Goal: Task Accomplishment & Management: Complete application form

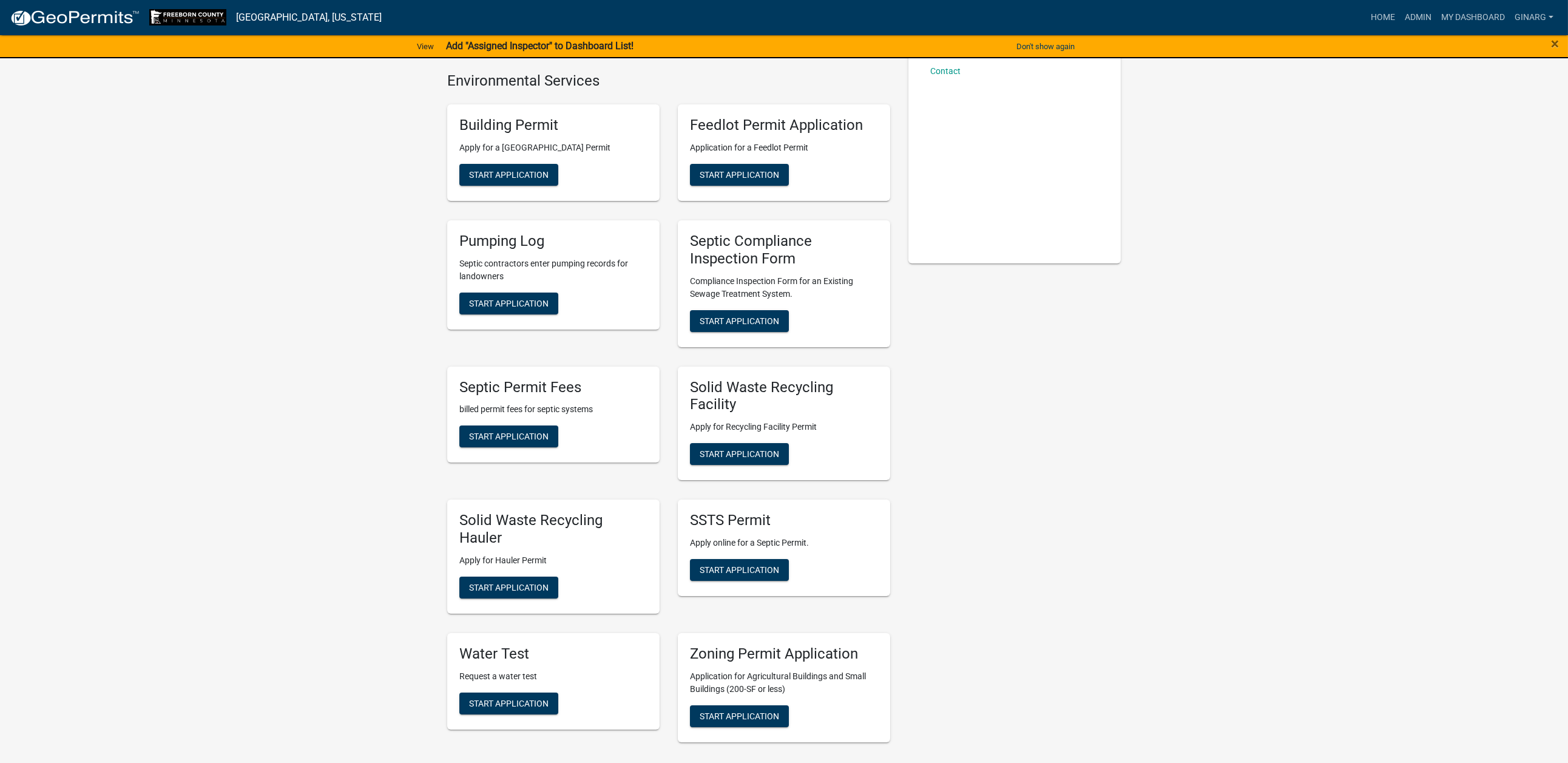
scroll to position [273, 0]
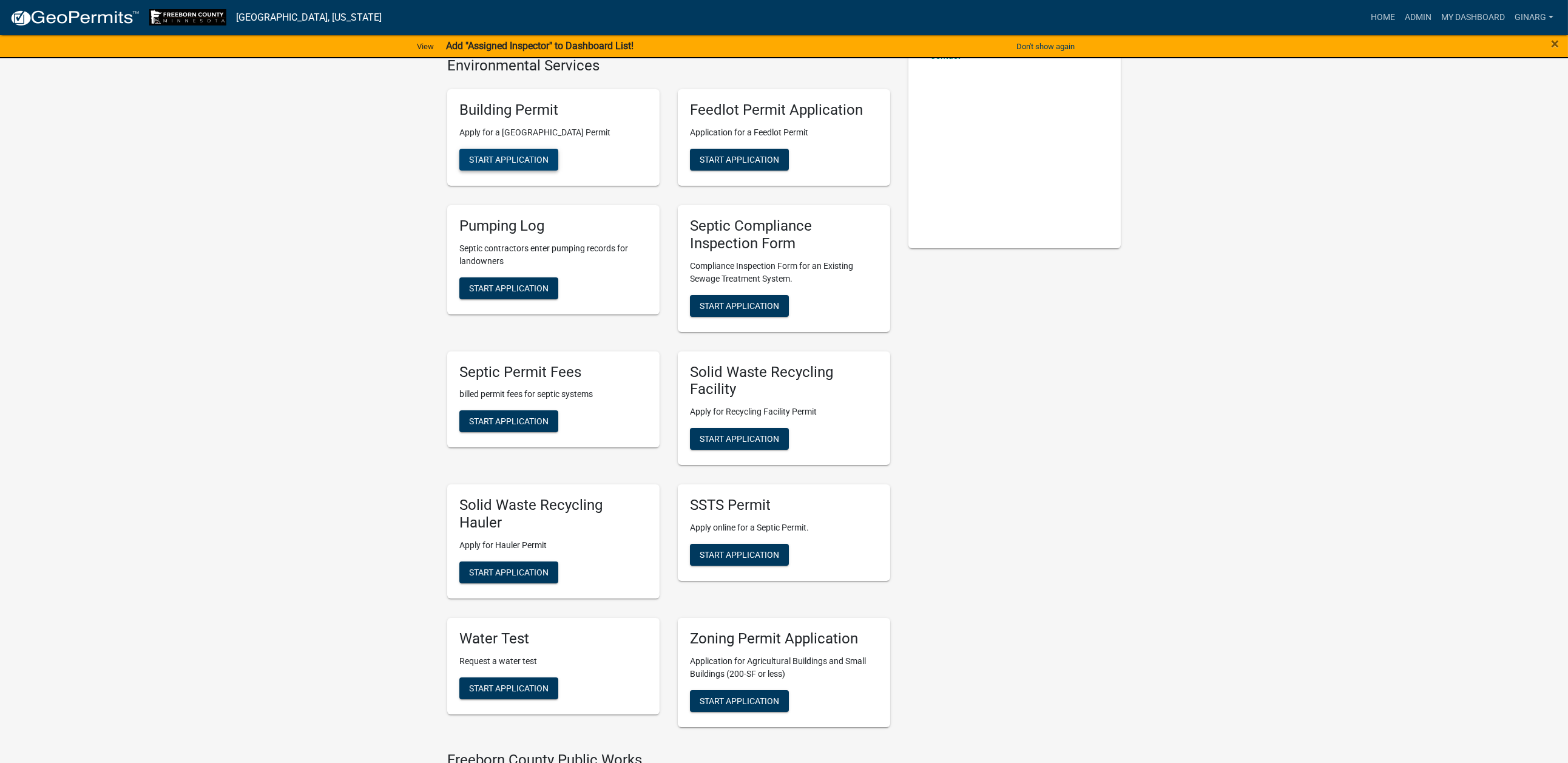
click at [549, 164] on span "Start Application" at bounding box center [509, 160] width 80 height 9
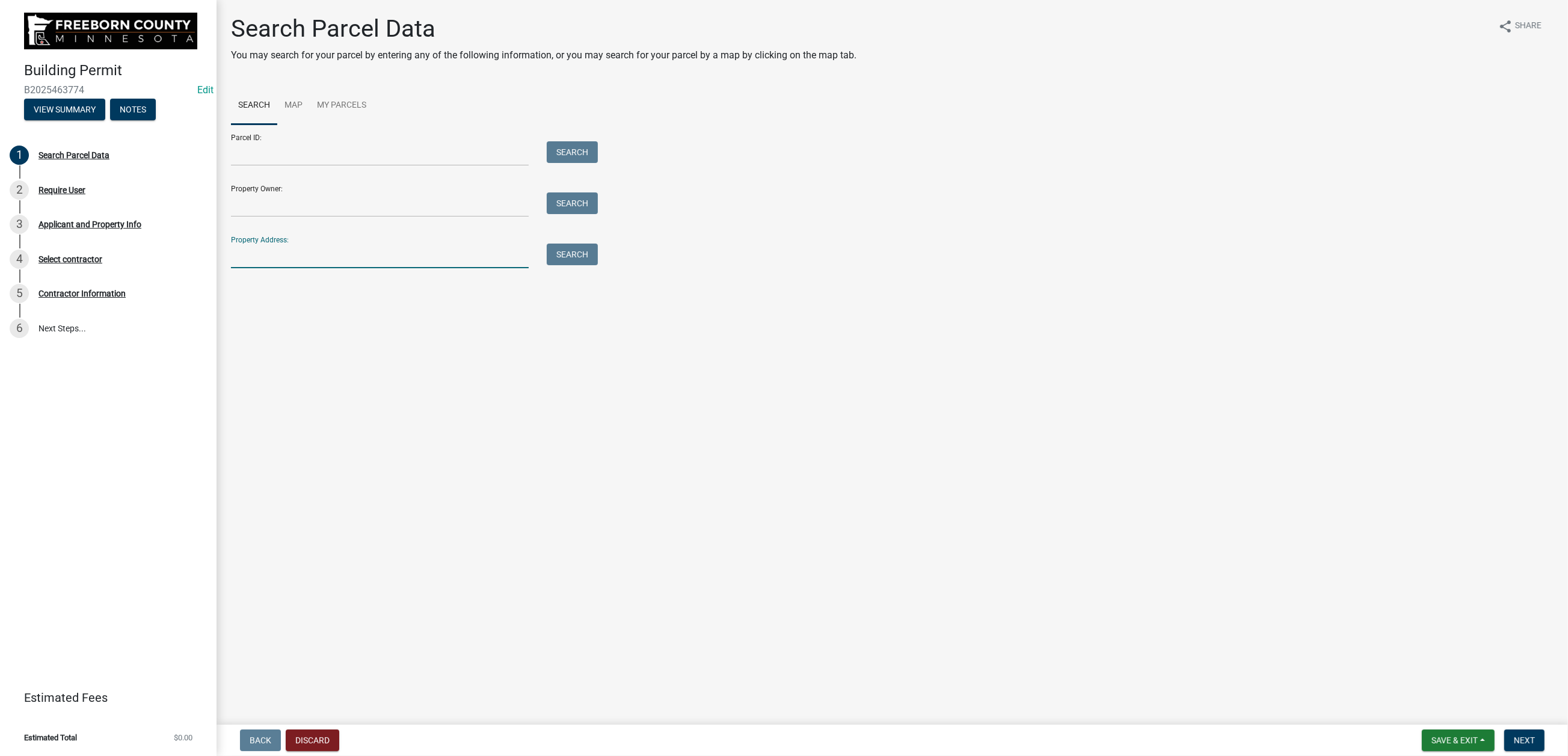
click at [291, 268] on input "Property Address:" at bounding box center [379, 256] width 297 height 25
type input "22909"
click at [587, 265] on button "Search" at bounding box center [573, 255] width 52 height 22
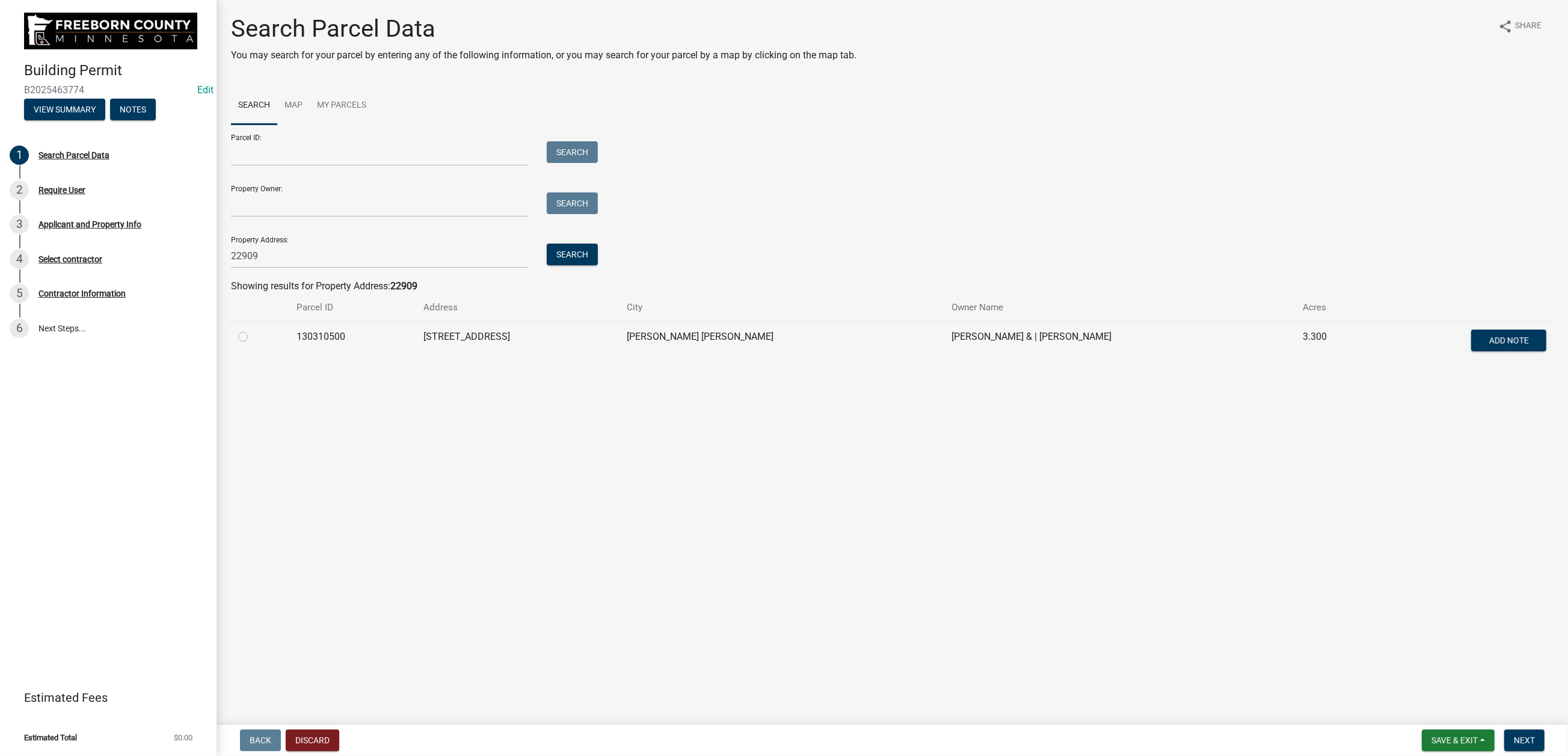
click at [252, 330] on label at bounding box center [252, 330] width 0 height 0
click at [257, 338] on input "radio" at bounding box center [256, 333] width 7 height 7
radio input "true"
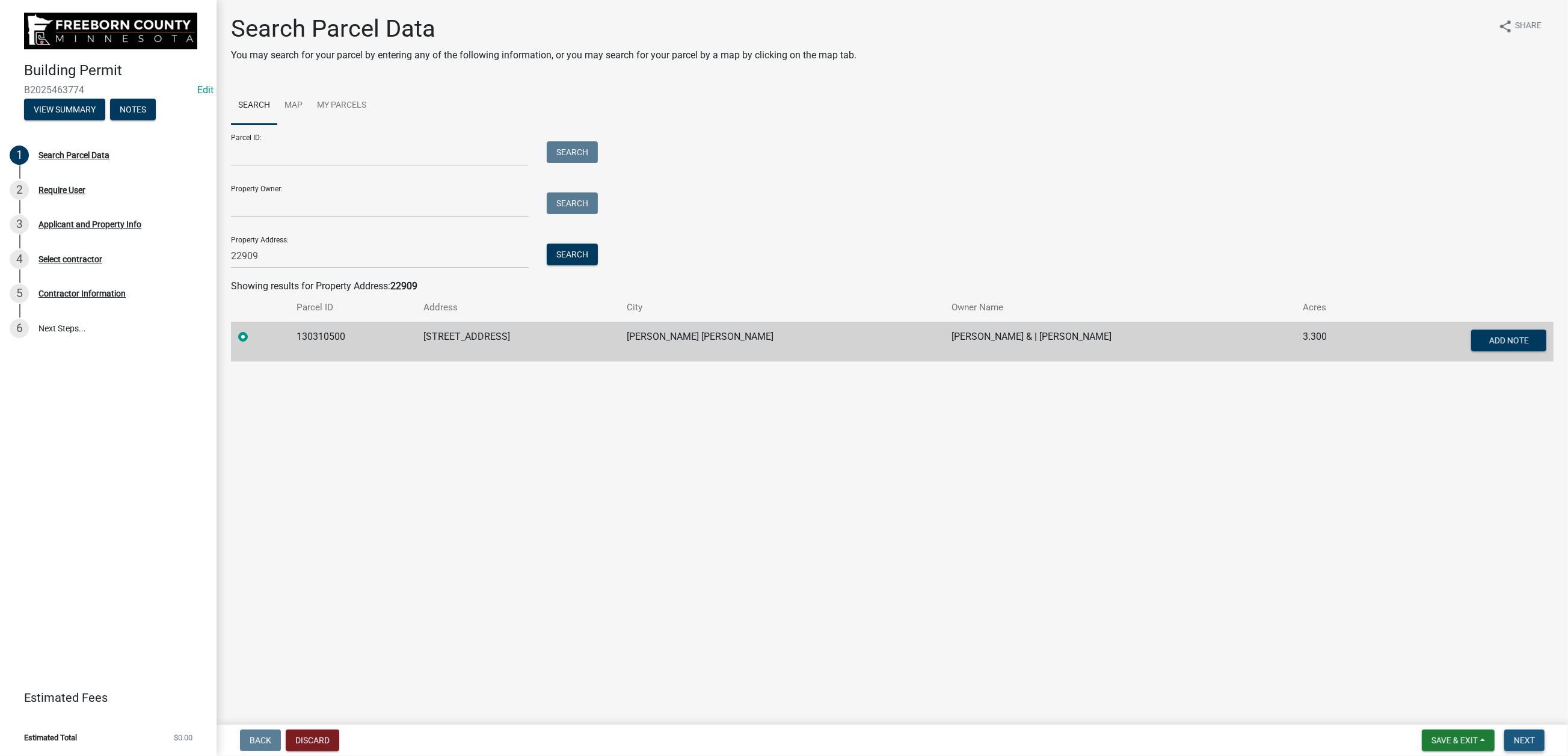
click at [1517, 736] on span "Next" at bounding box center [1525, 740] width 21 height 9
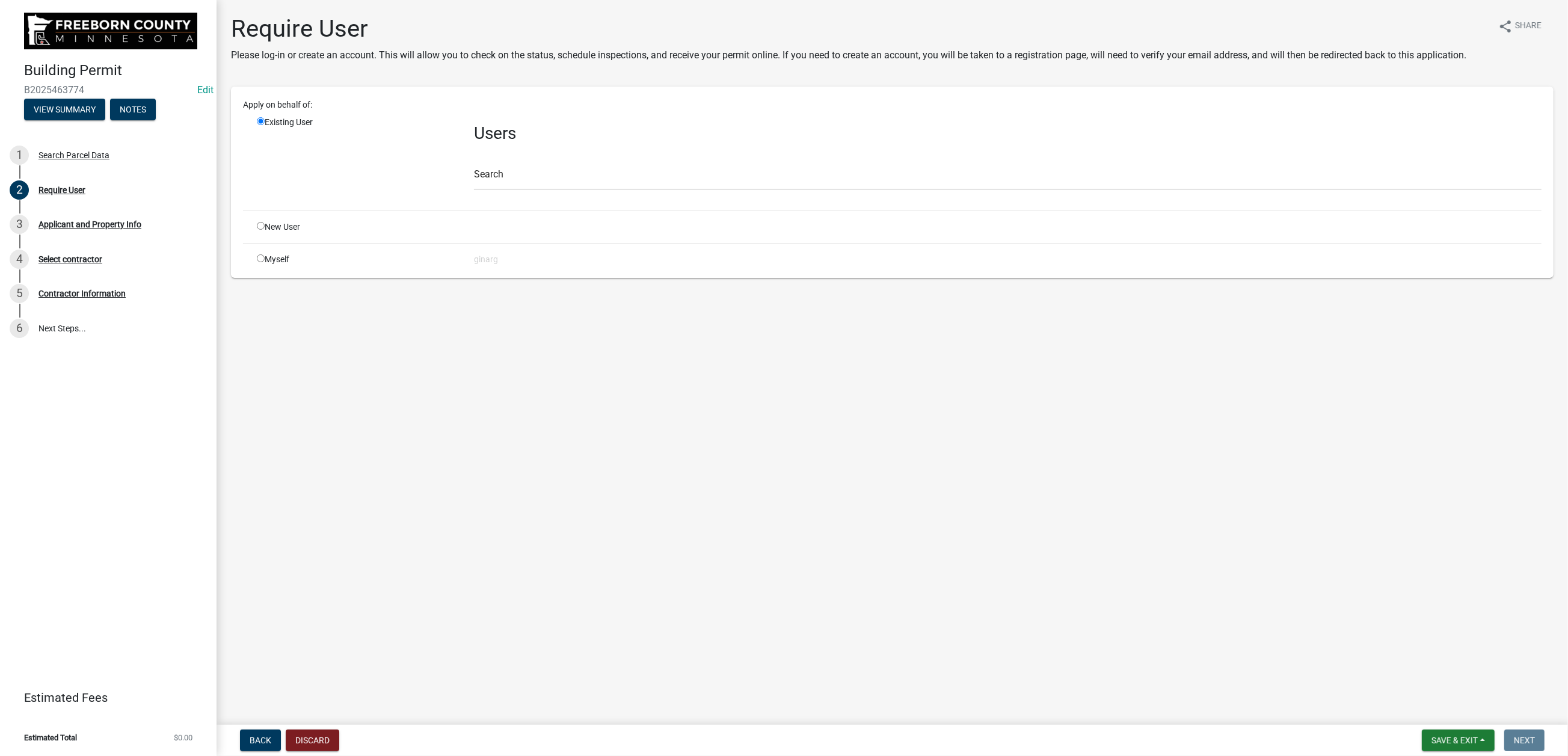
click at [265, 262] on input "radio" at bounding box center [261, 258] width 7 height 7
radio input "true"
radio input "false"
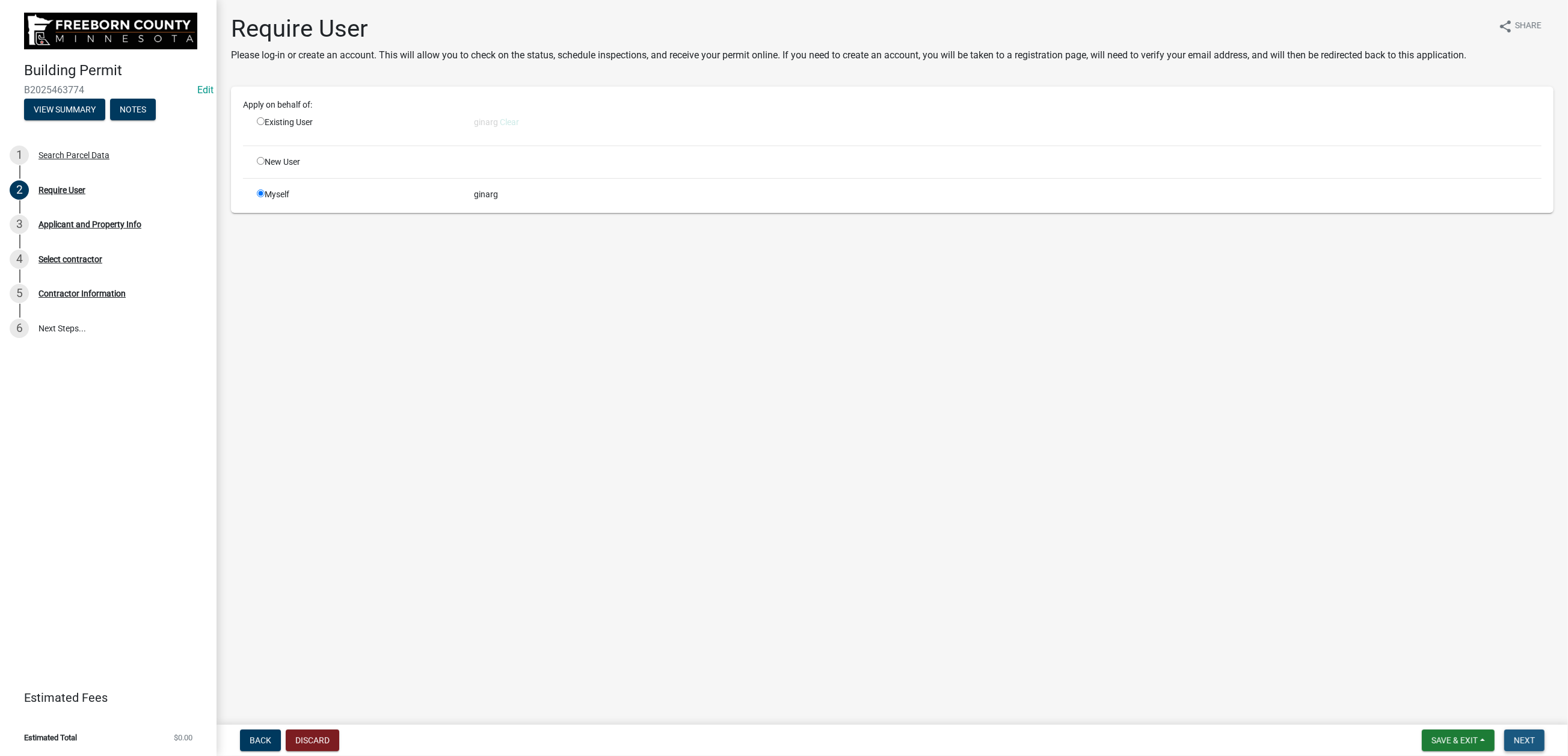
click at [1515, 736] on span "Next" at bounding box center [1525, 740] width 21 height 9
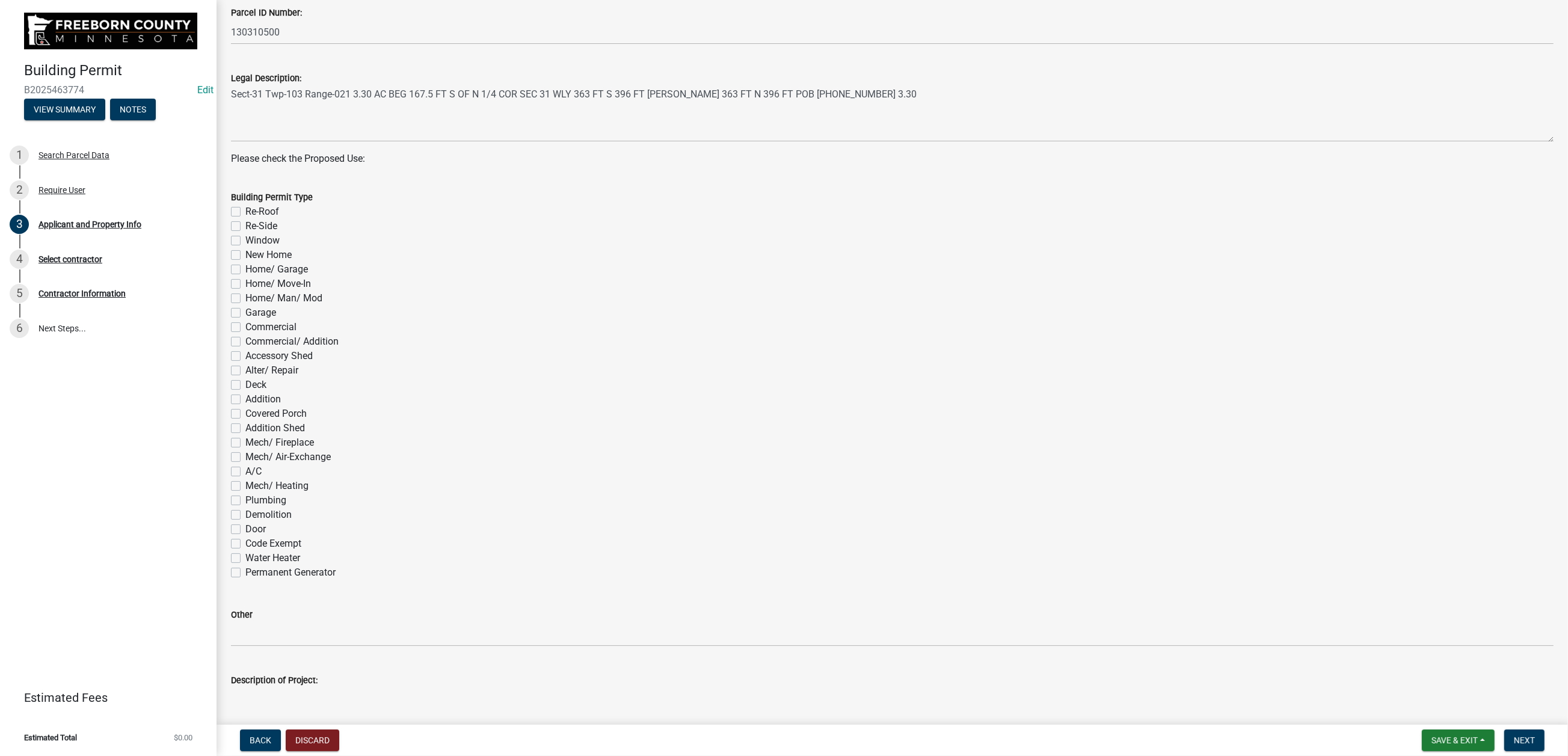
scroll to position [541, 0]
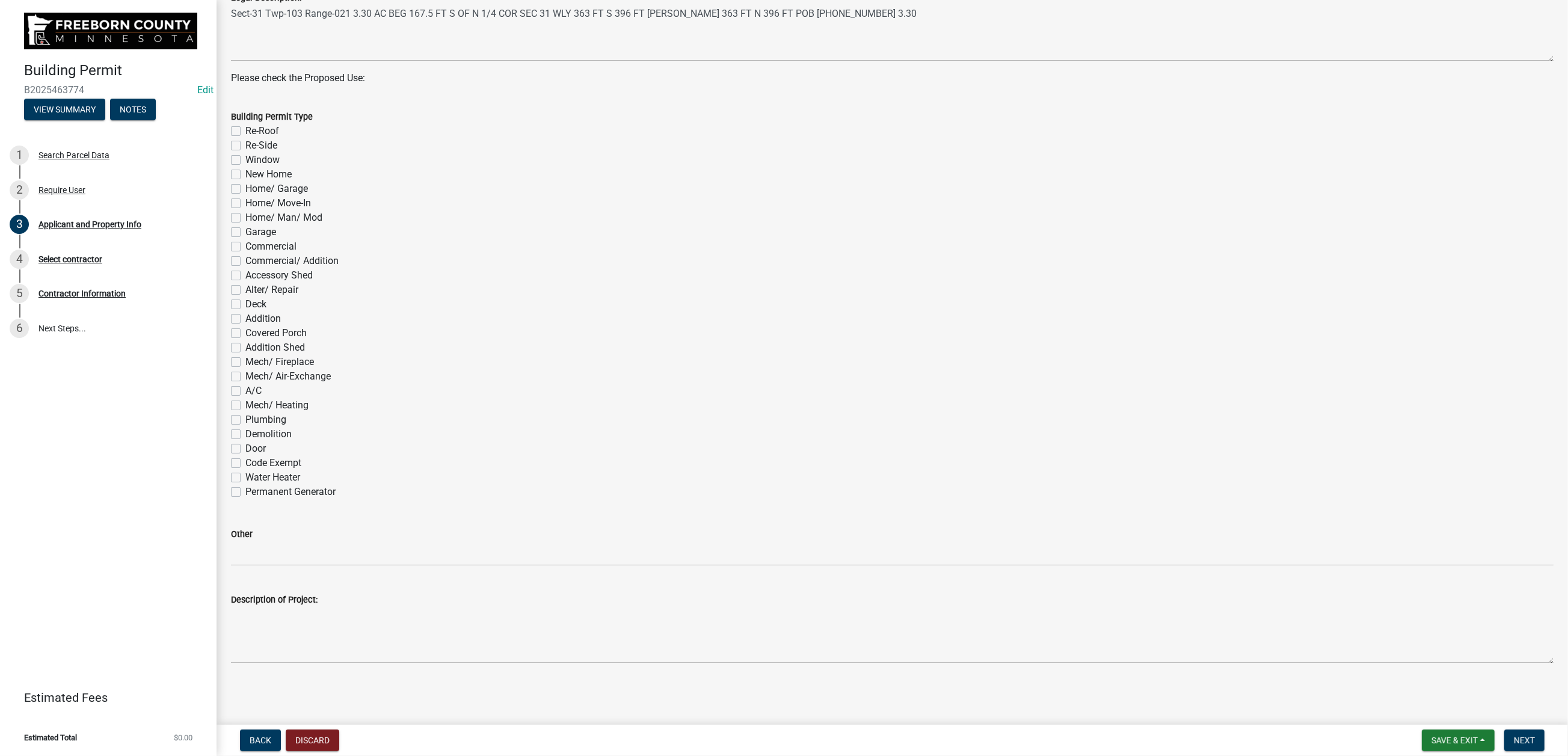
drag, startPoint x: 242, startPoint y: 403, endPoint x: 455, endPoint y: 467, distance: 222.4
click at [246, 138] on label "Re-Roof" at bounding box center [262, 132] width 34 height 15
click at [246, 132] on input "Re-Roof" at bounding box center [250, 128] width 7 height 7
checkbox input "true"
checkbox input "false"
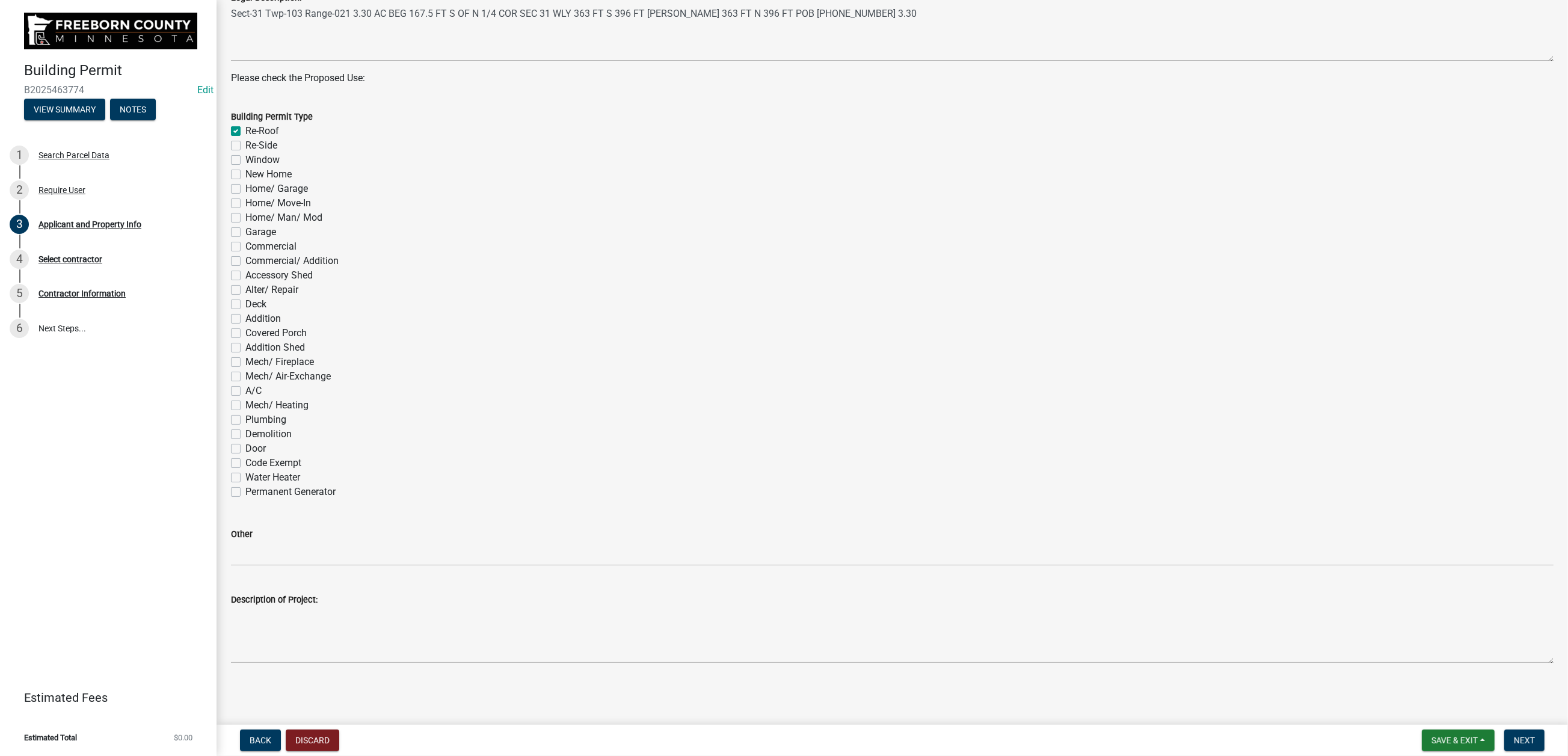
checkbox input "false"
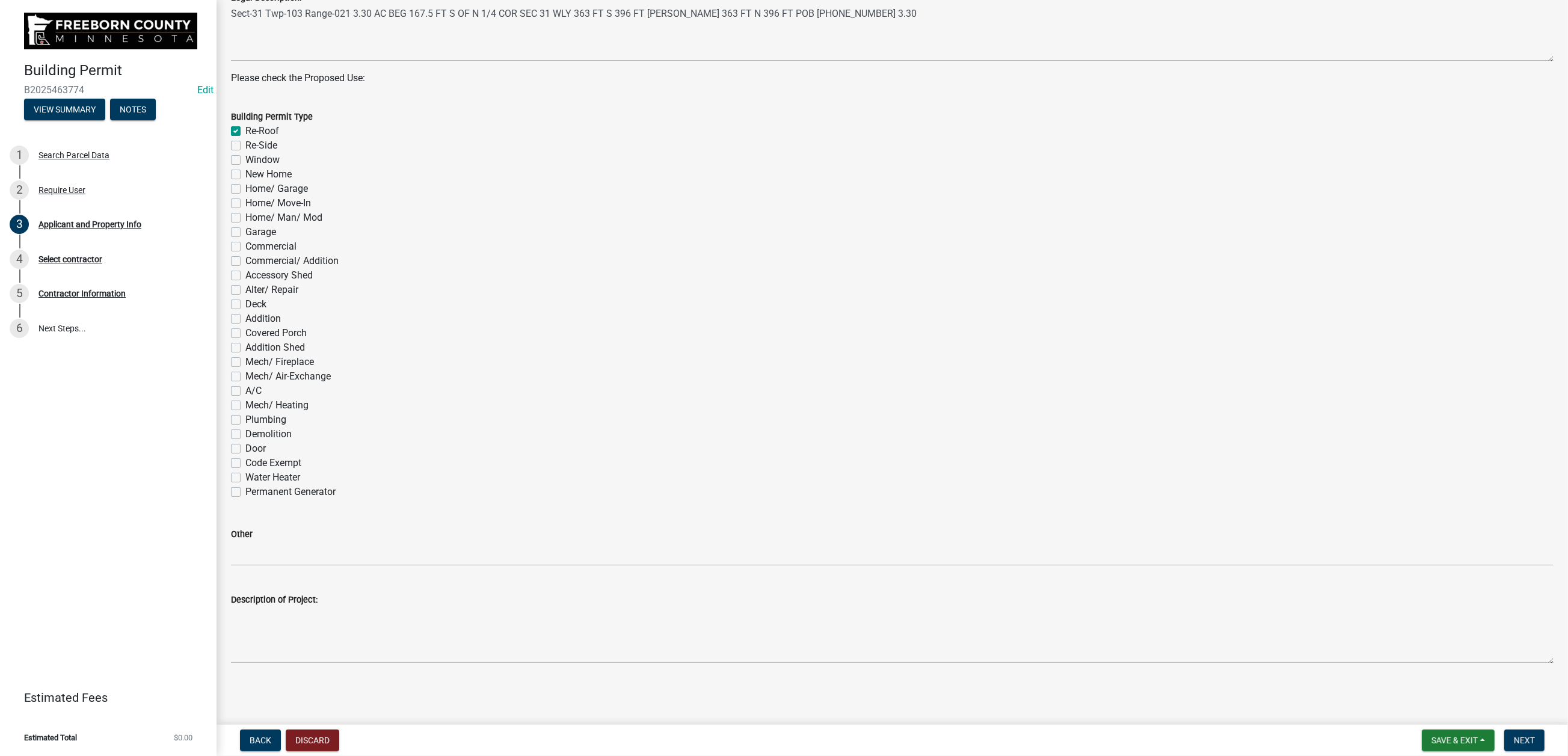
checkbox input "false"
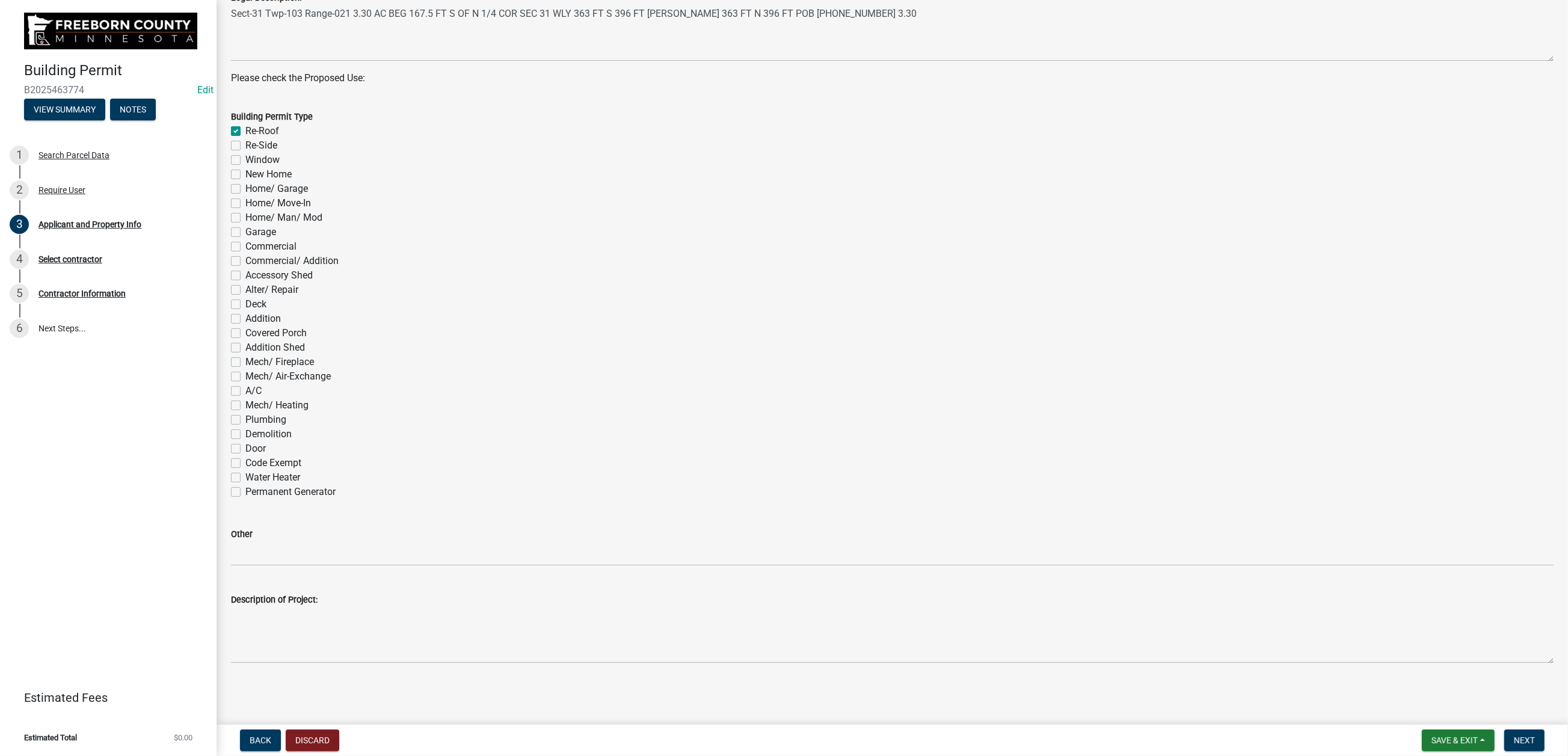
checkbox input "false"
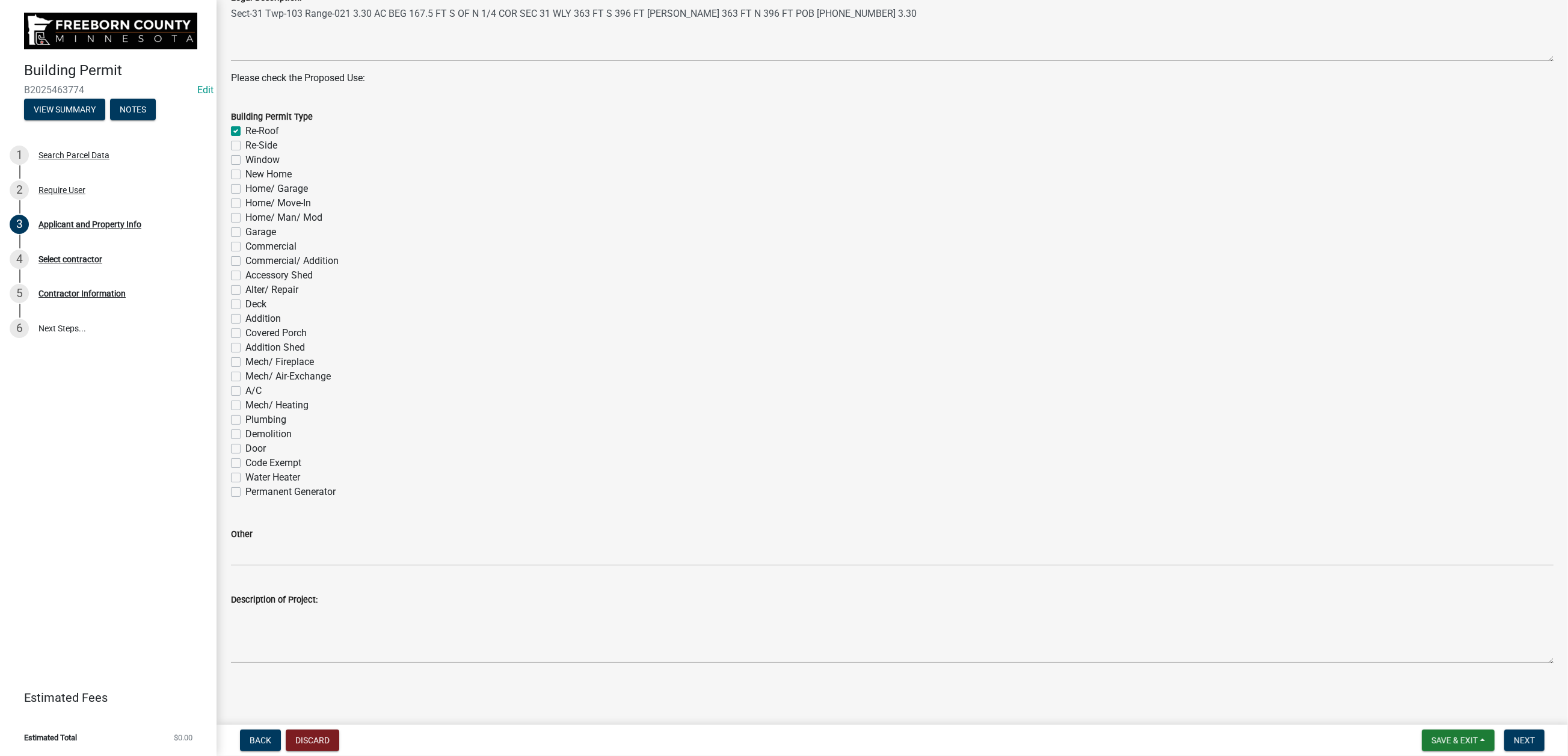
checkbox input "false"
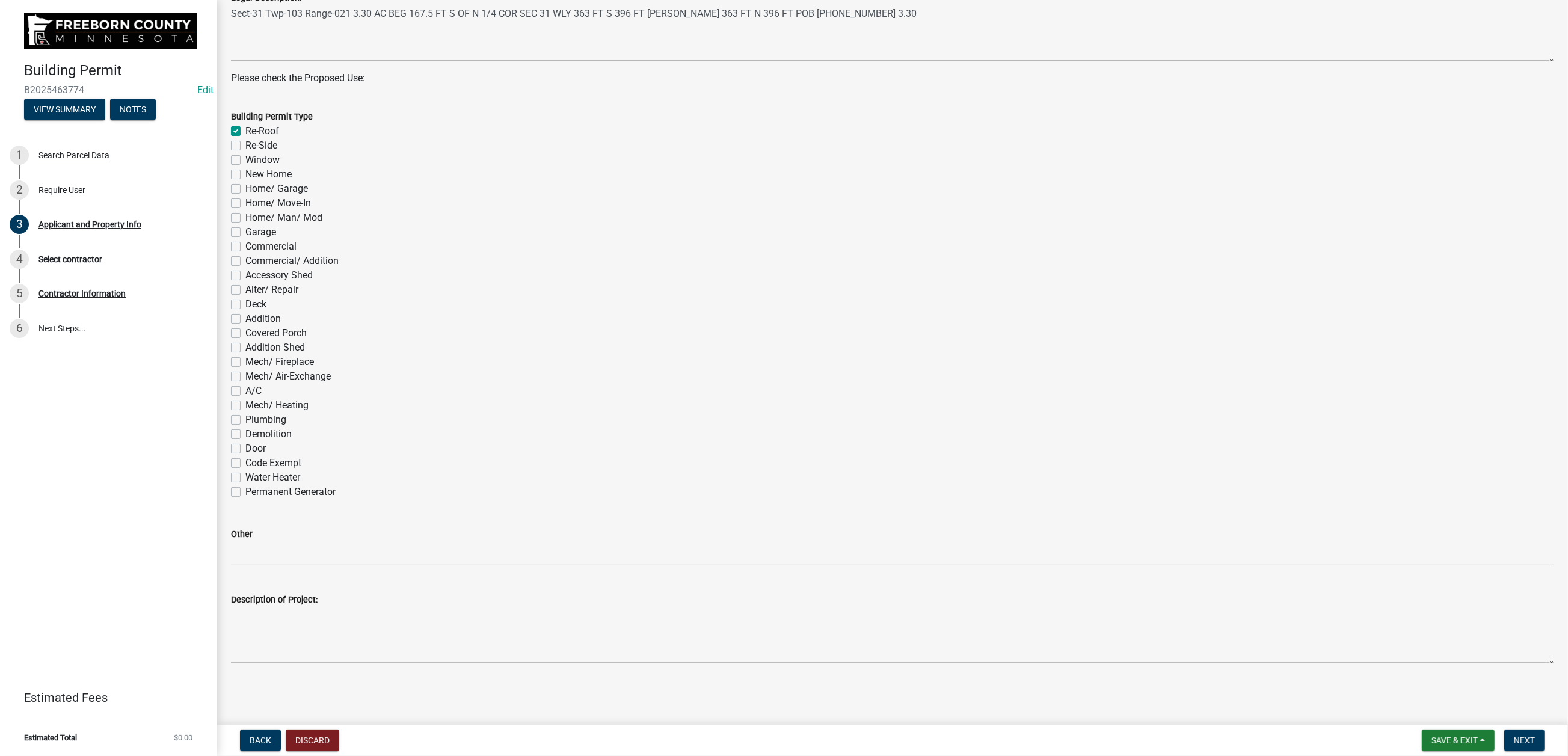
checkbox input "false"
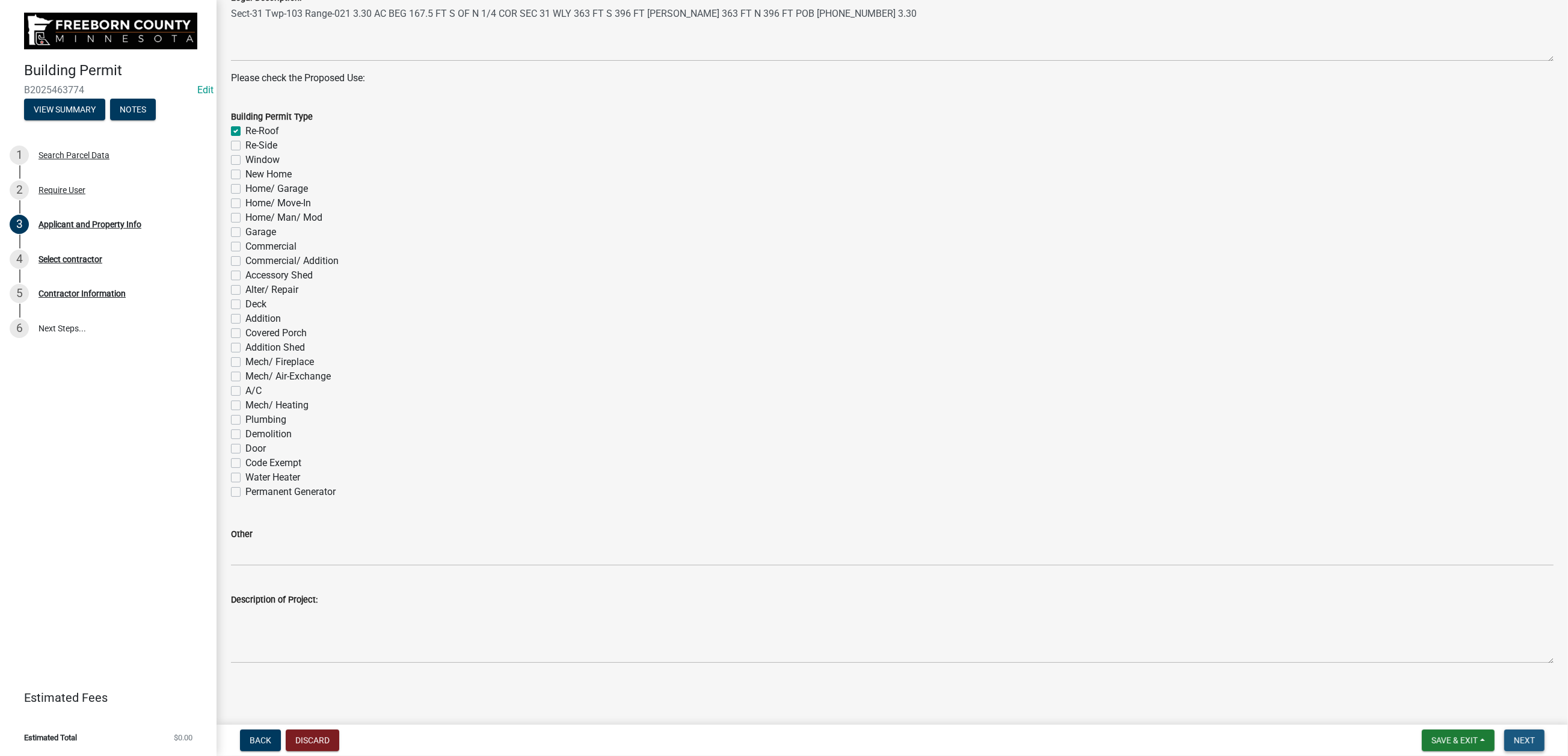
click at [1515, 737] on span "Next" at bounding box center [1525, 740] width 21 height 9
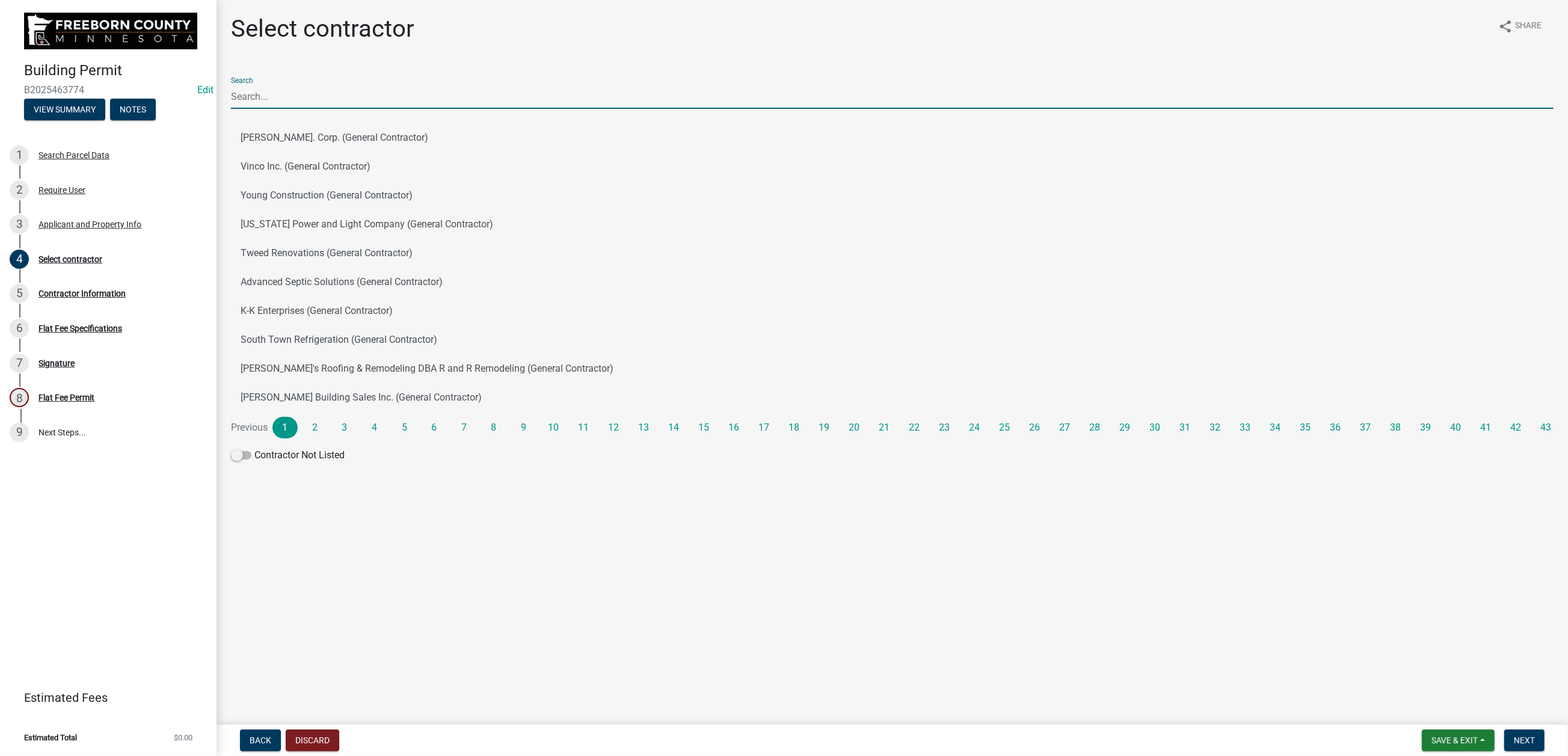
click at [268, 109] on input "Search" at bounding box center [892, 96] width 1323 height 25
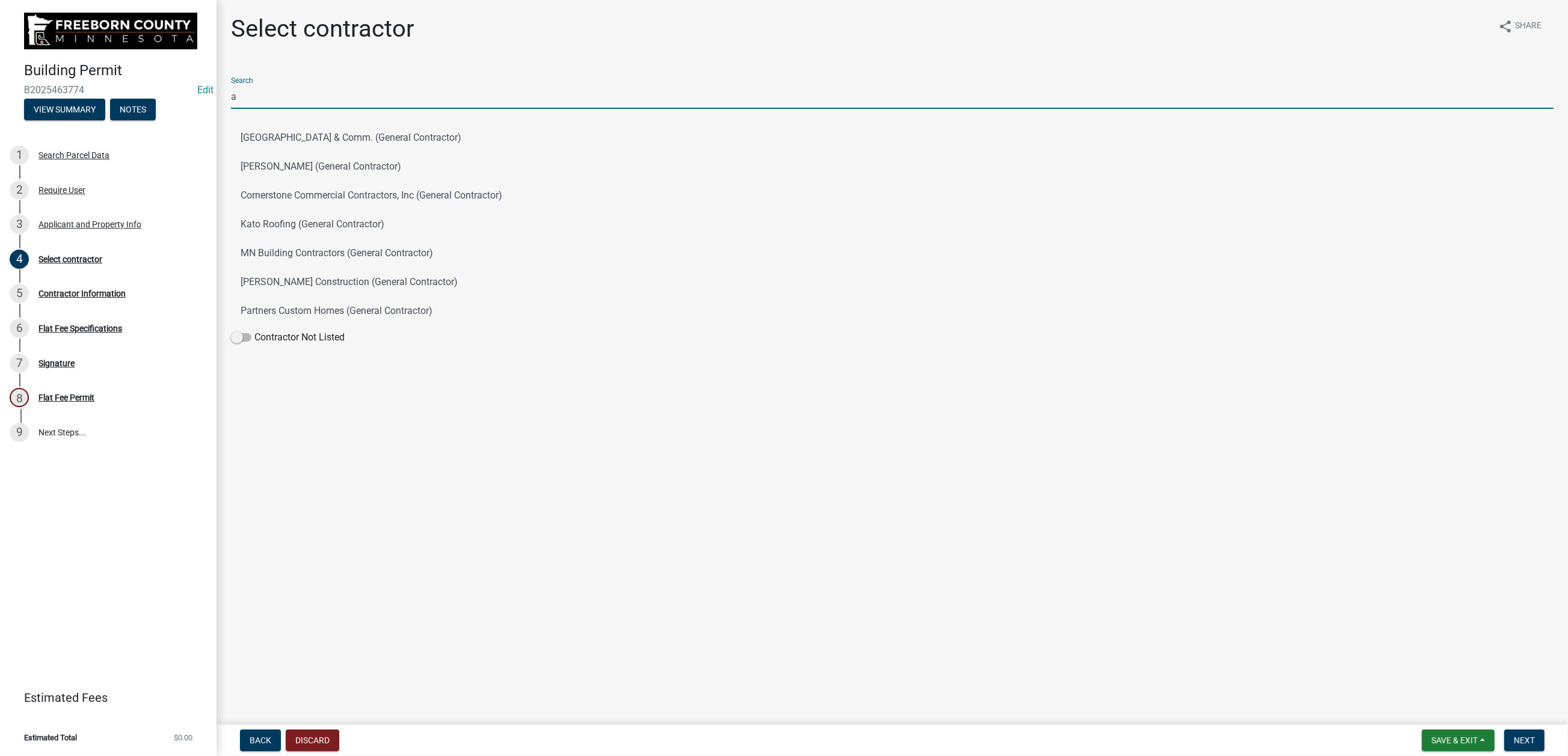
type input "a"
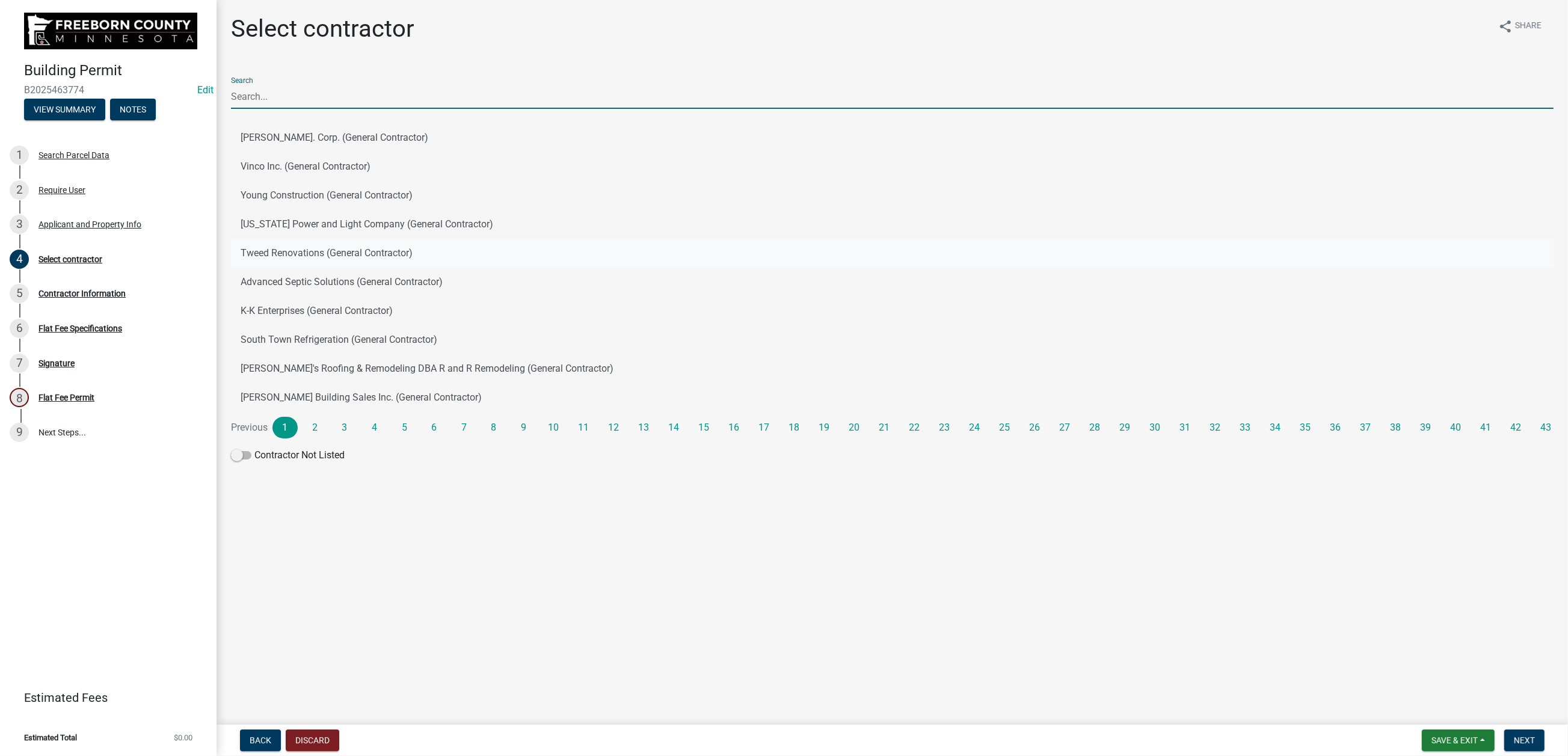
scroll to position [32, 0]
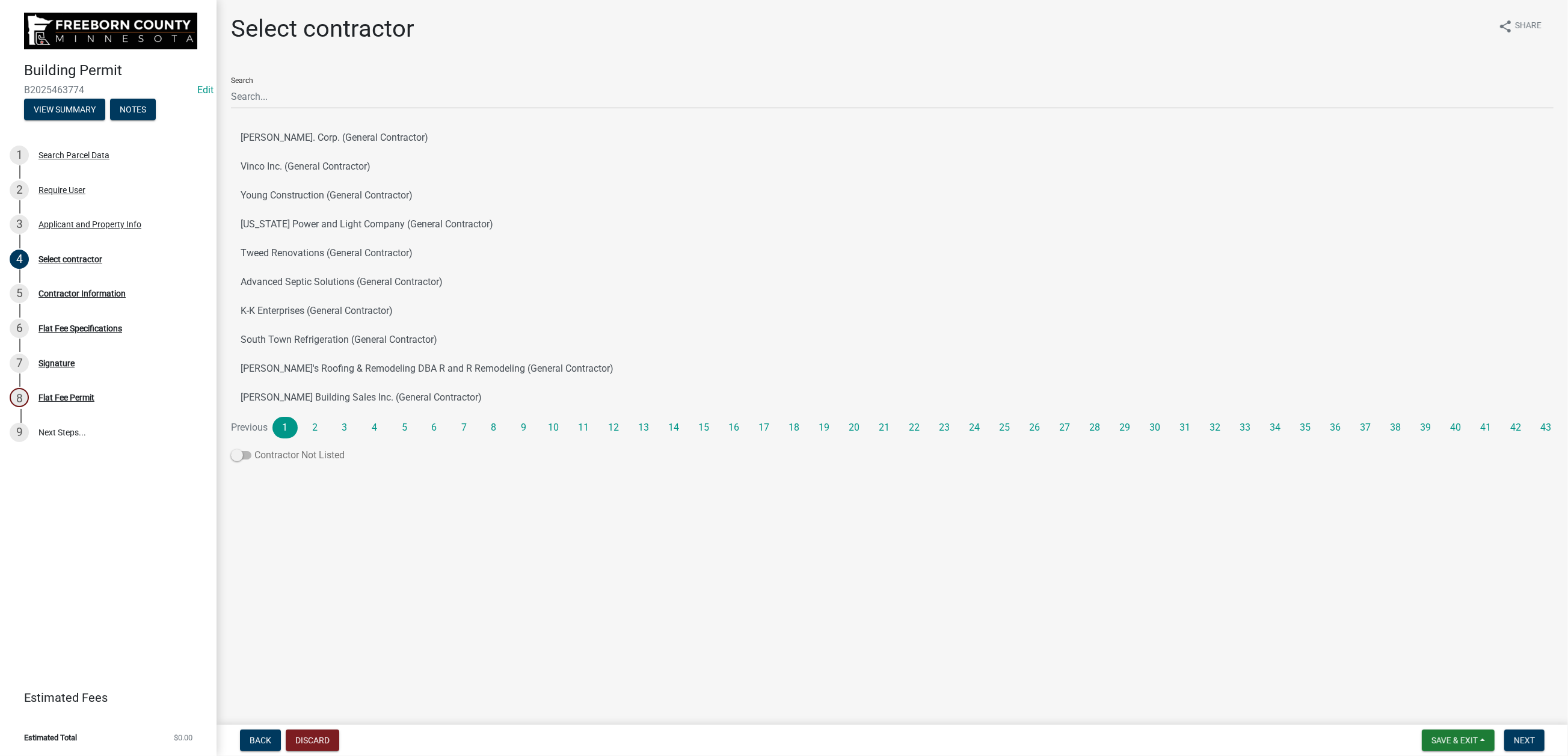
click at [344, 462] on label "Contractor Not Listed" at bounding box center [287, 456] width 113 height 15
click at [254, 448] on input "Contractor Not Listed" at bounding box center [254, 448] width 0 height 0
click at [1515, 736] on span "Next" at bounding box center [1525, 740] width 21 height 9
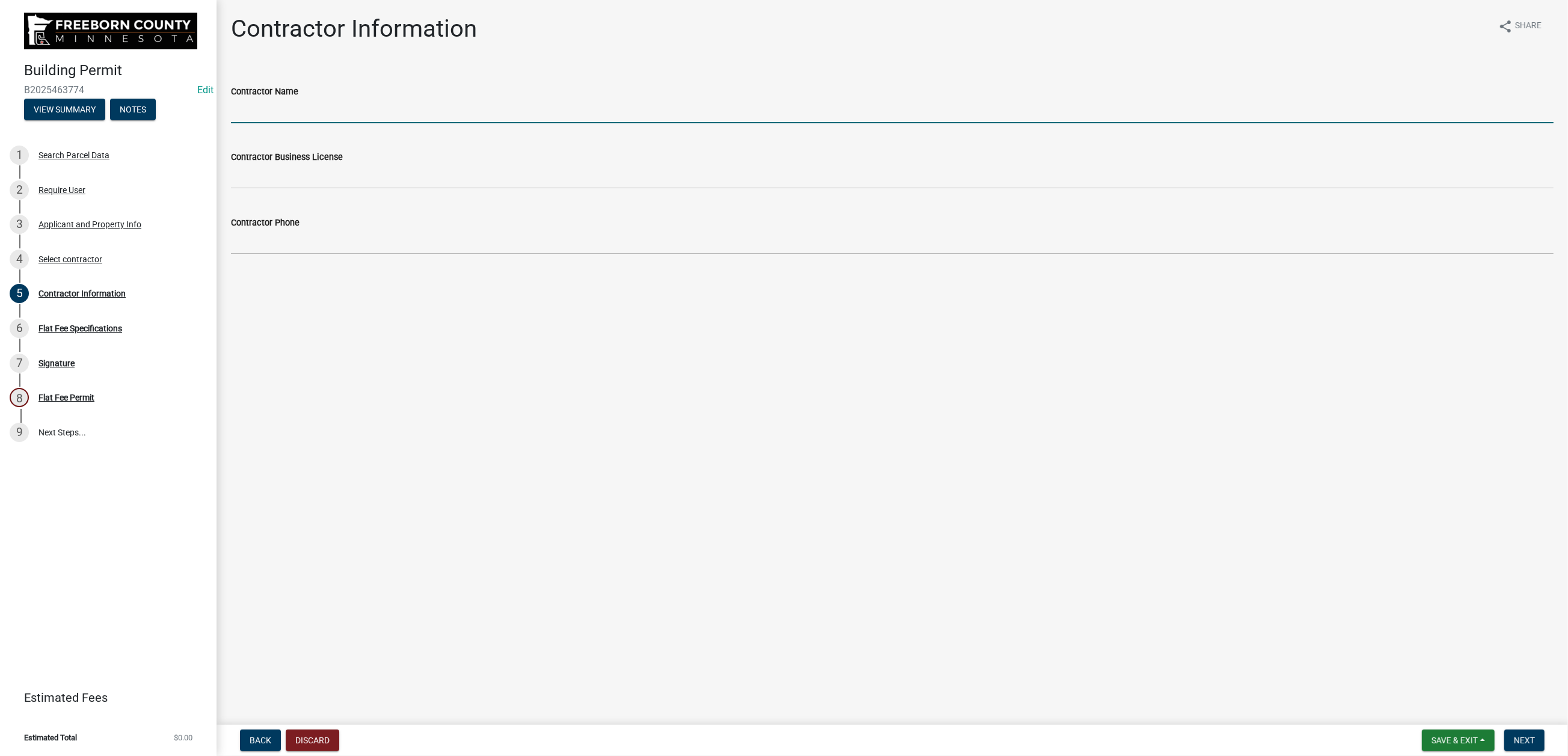
click at [275, 123] on input "Contractor Name" at bounding box center [892, 110] width 1323 height 25
type input "A to Z Construction, [STREET_ADDRESS]"
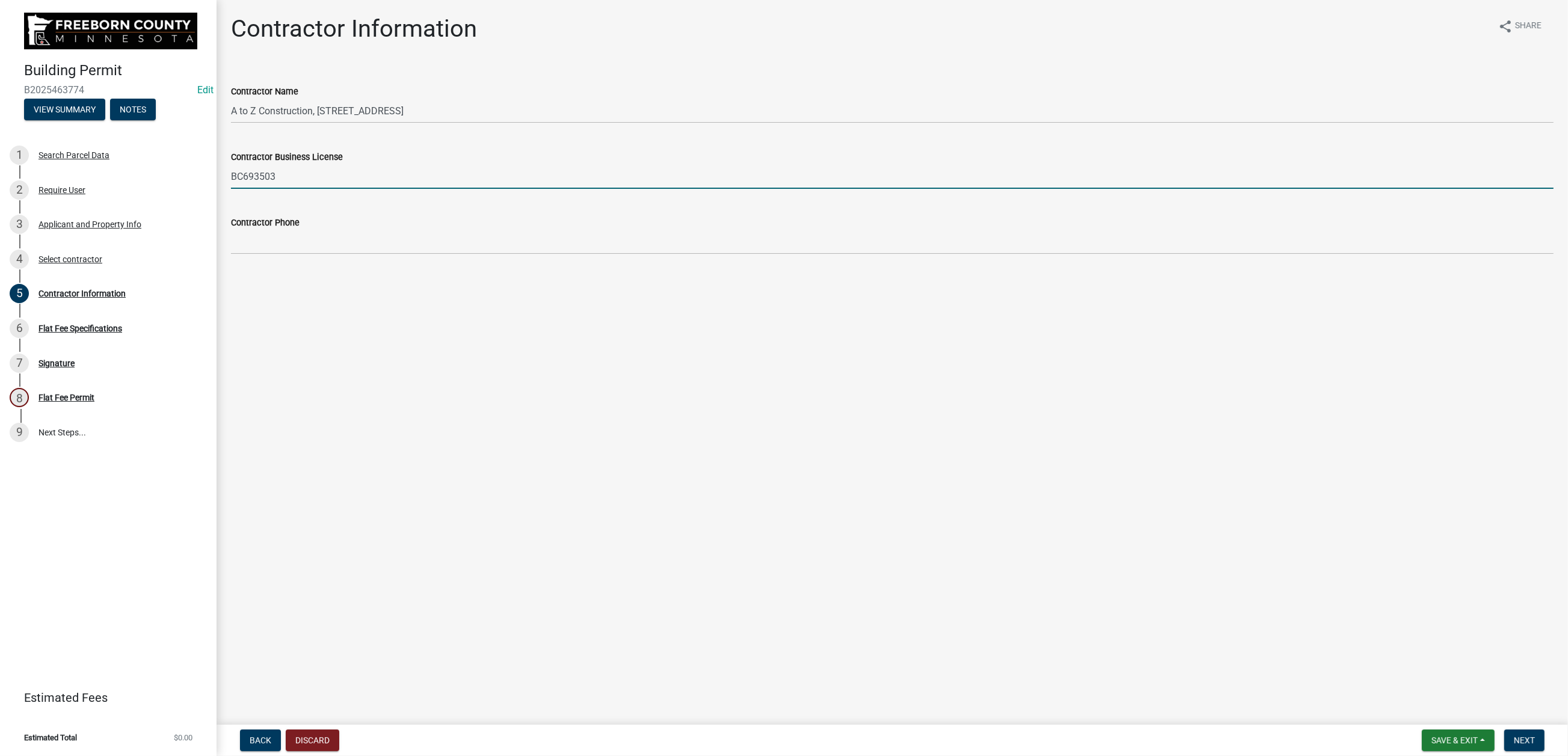
type input "BC693503"
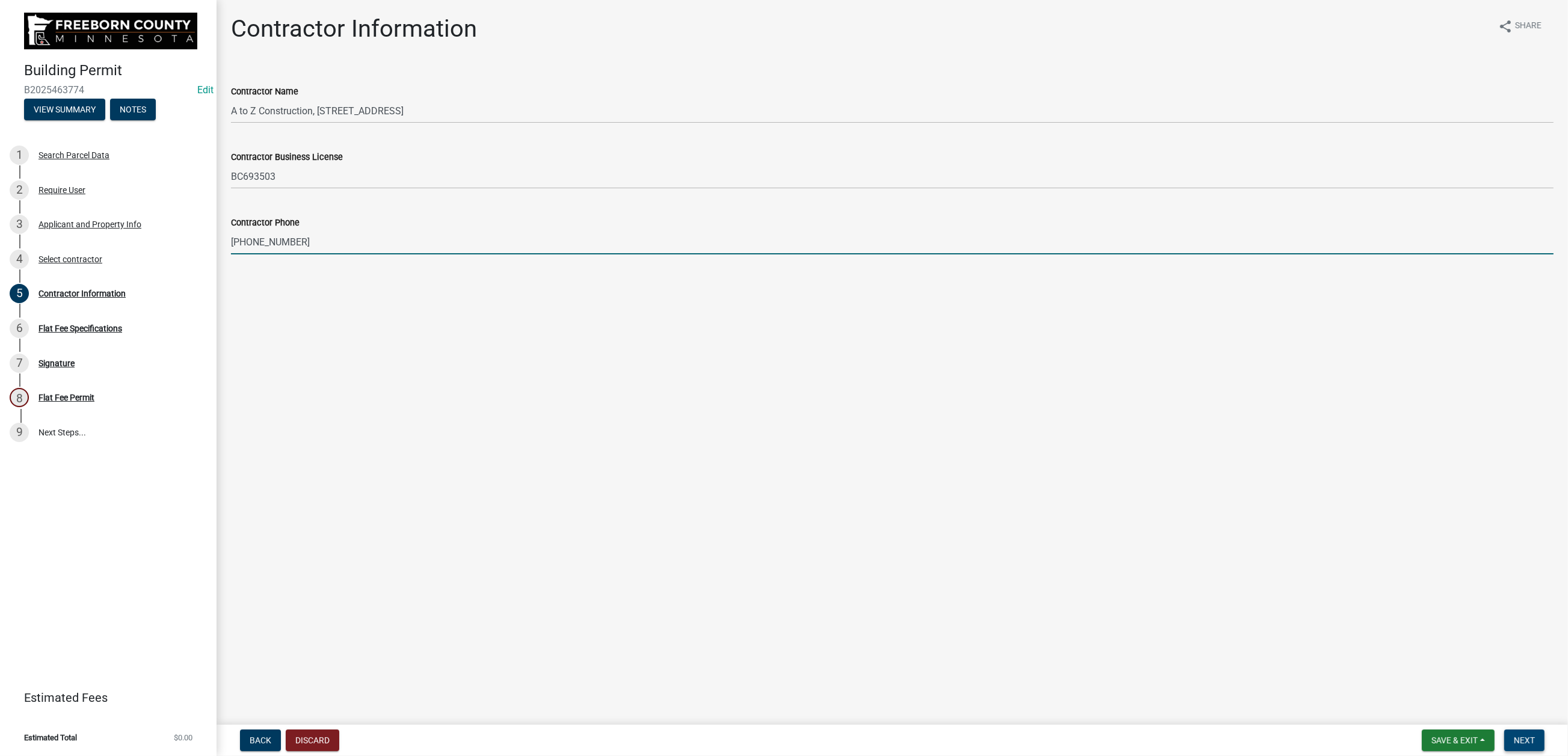
type input "[PHONE_NUMBER]"
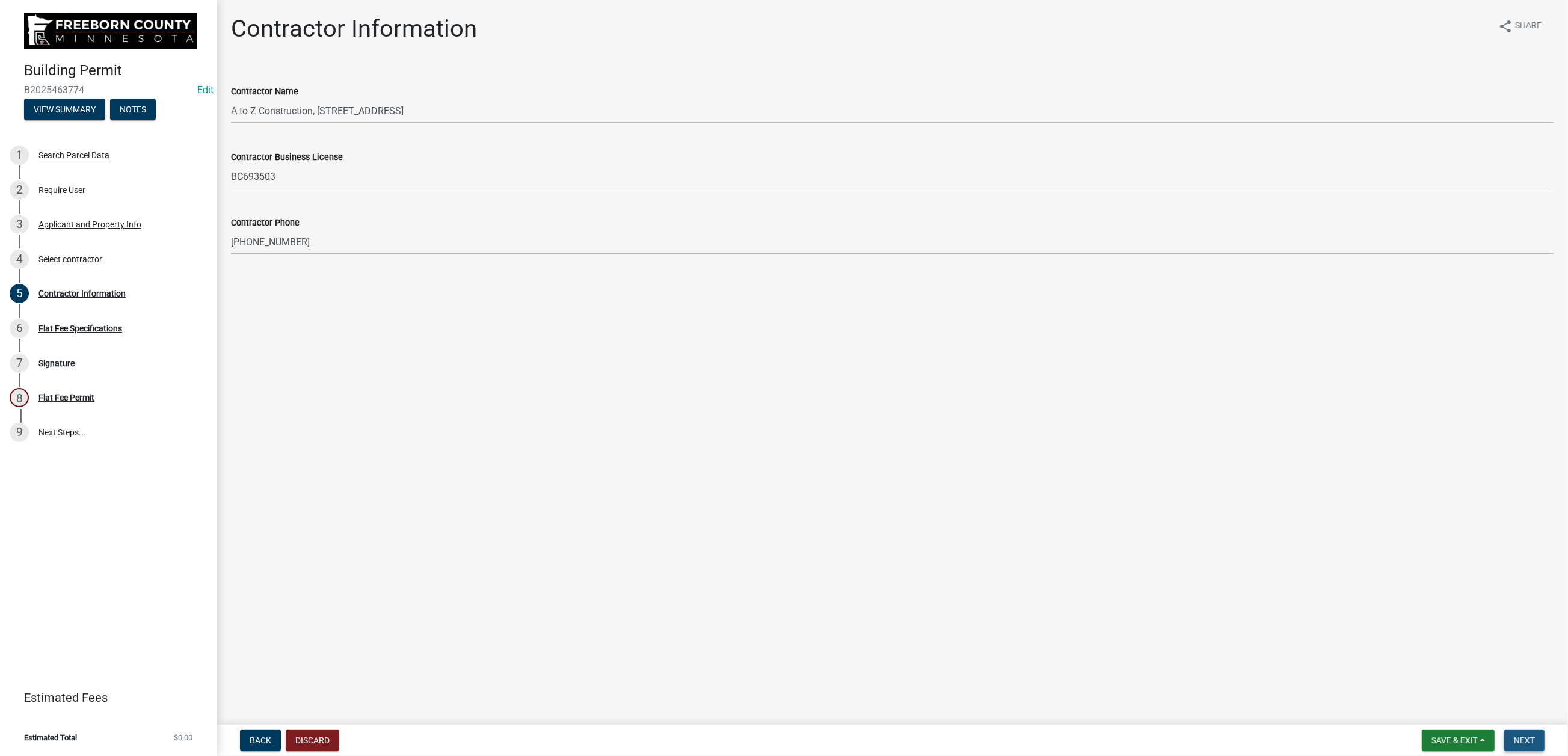
click at [1515, 736] on span "Next" at bounding box center [1525, 740] width 21 height 9
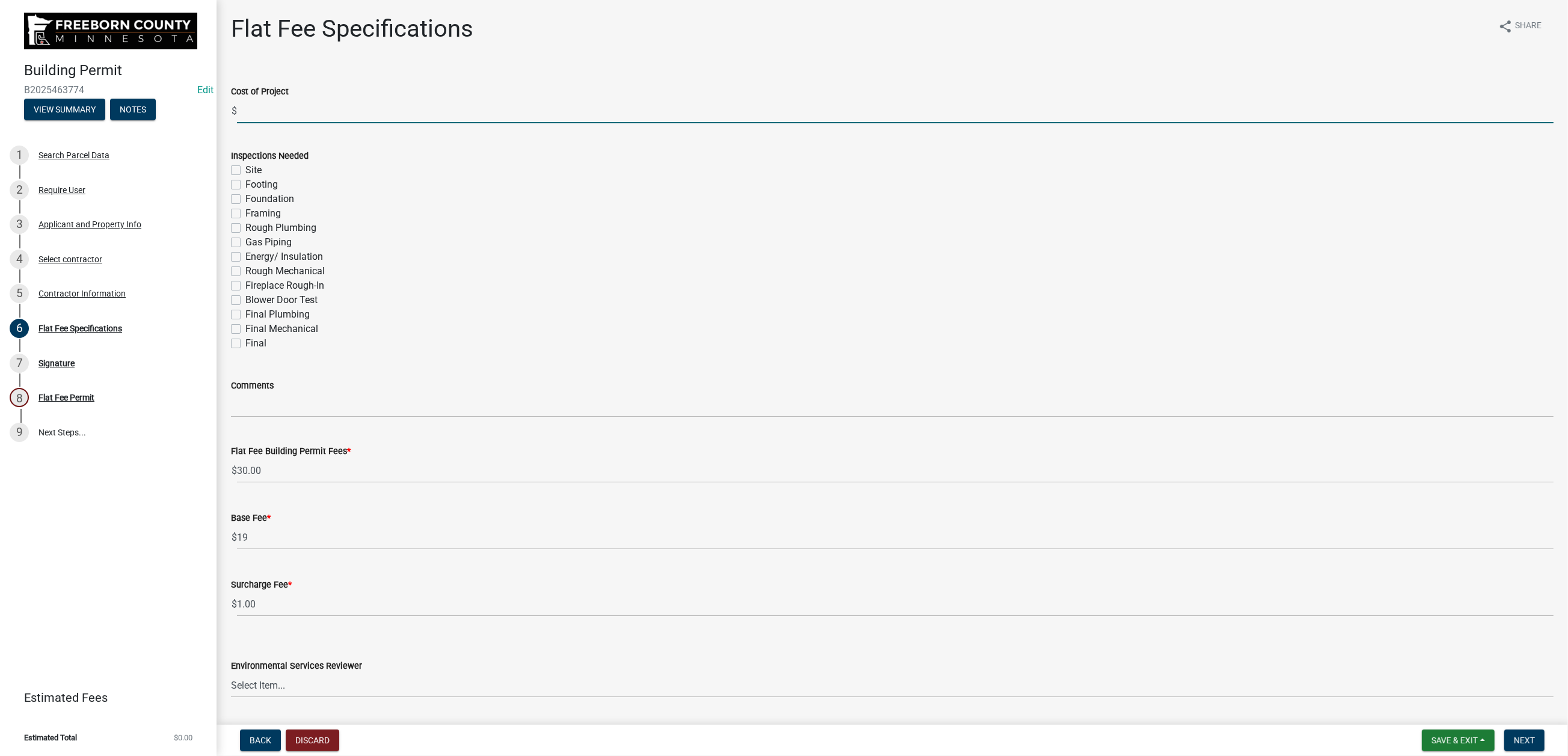
click at [260, 123] on input "text" at bounding box center [895, 110] width 1317 height 25
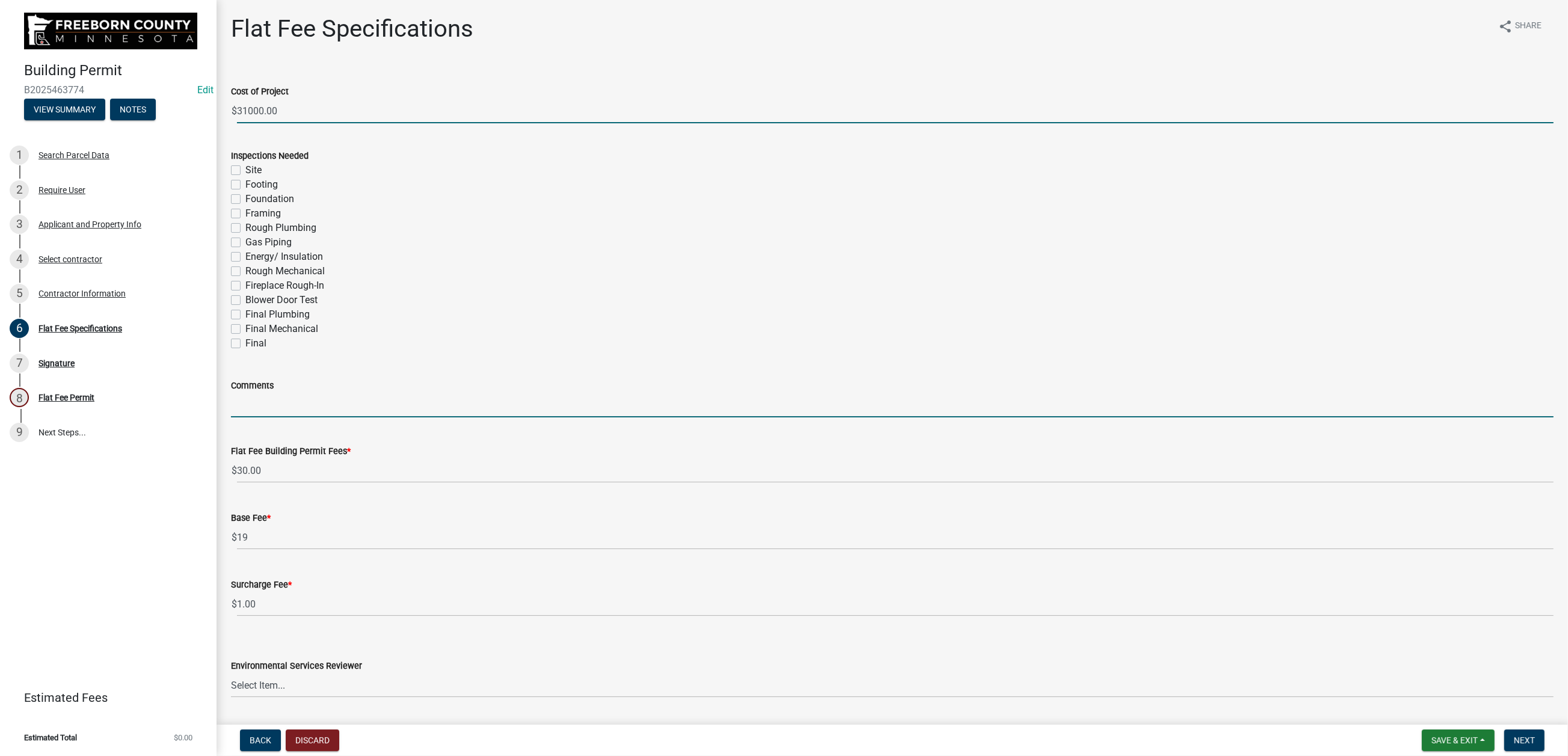
type input "31000"
click at [299, 417] on input "Comments" at bounding box center [892, 405] width 1323 height 25
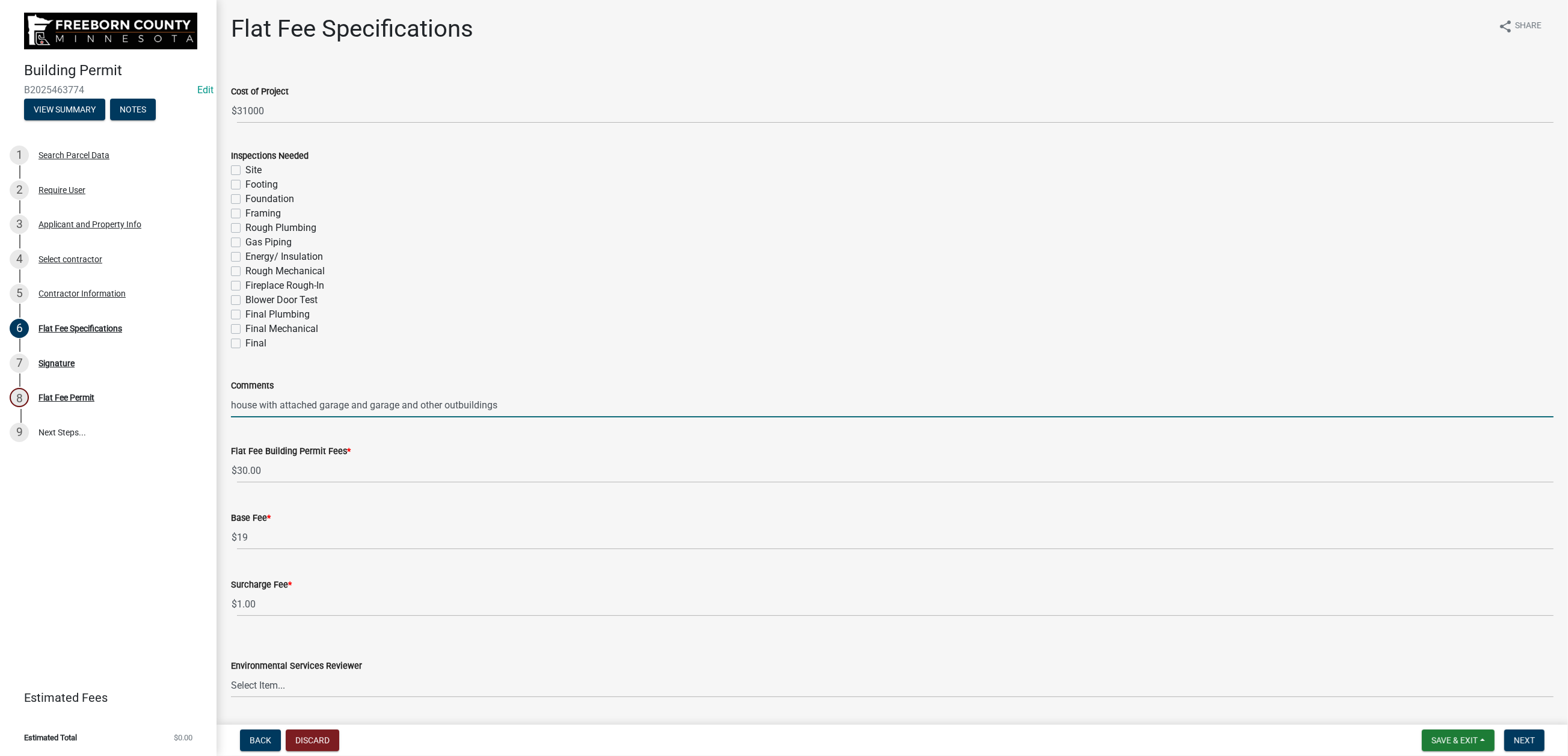
type input "house with attached garage and garage and other outbuildings"
click at [250, 351] on label "Final" at bounding box center [256, 343] width 21 height 15
click at [250, 344] on input "Final" at bounding box center [250, 340] width 7 height 7
checkbox input "true"
checkbox input "false"
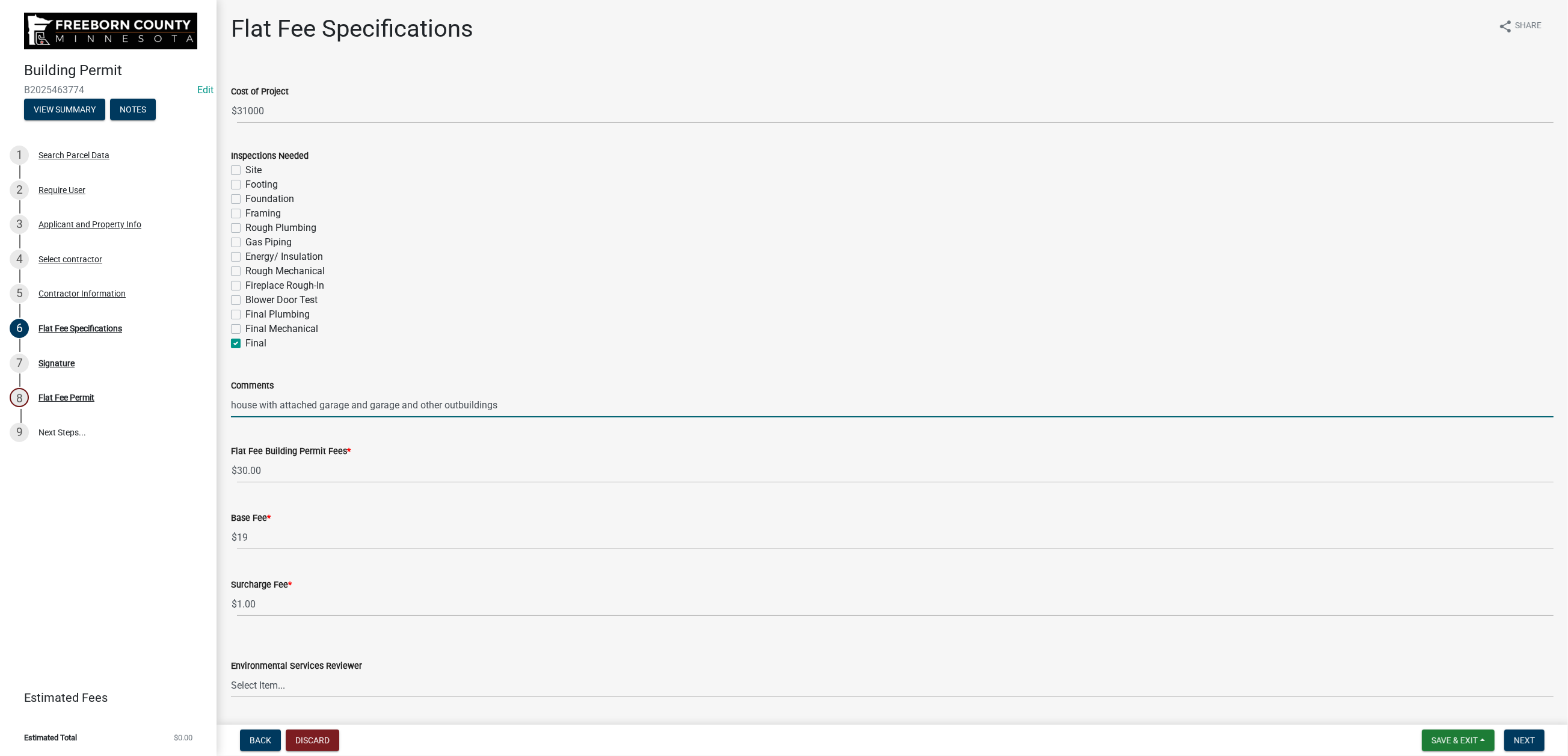
checkbox input "false"
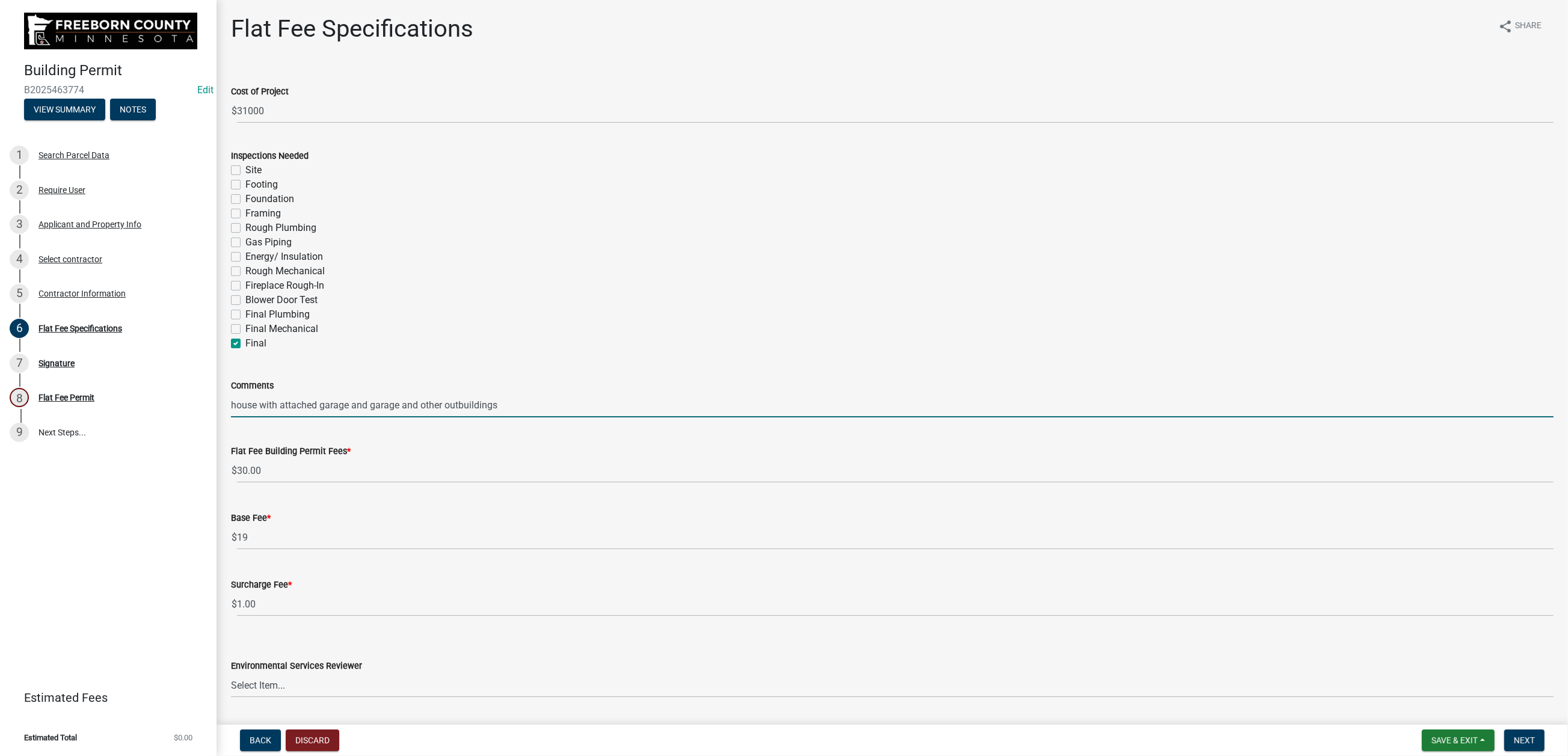
checkbox input "false"
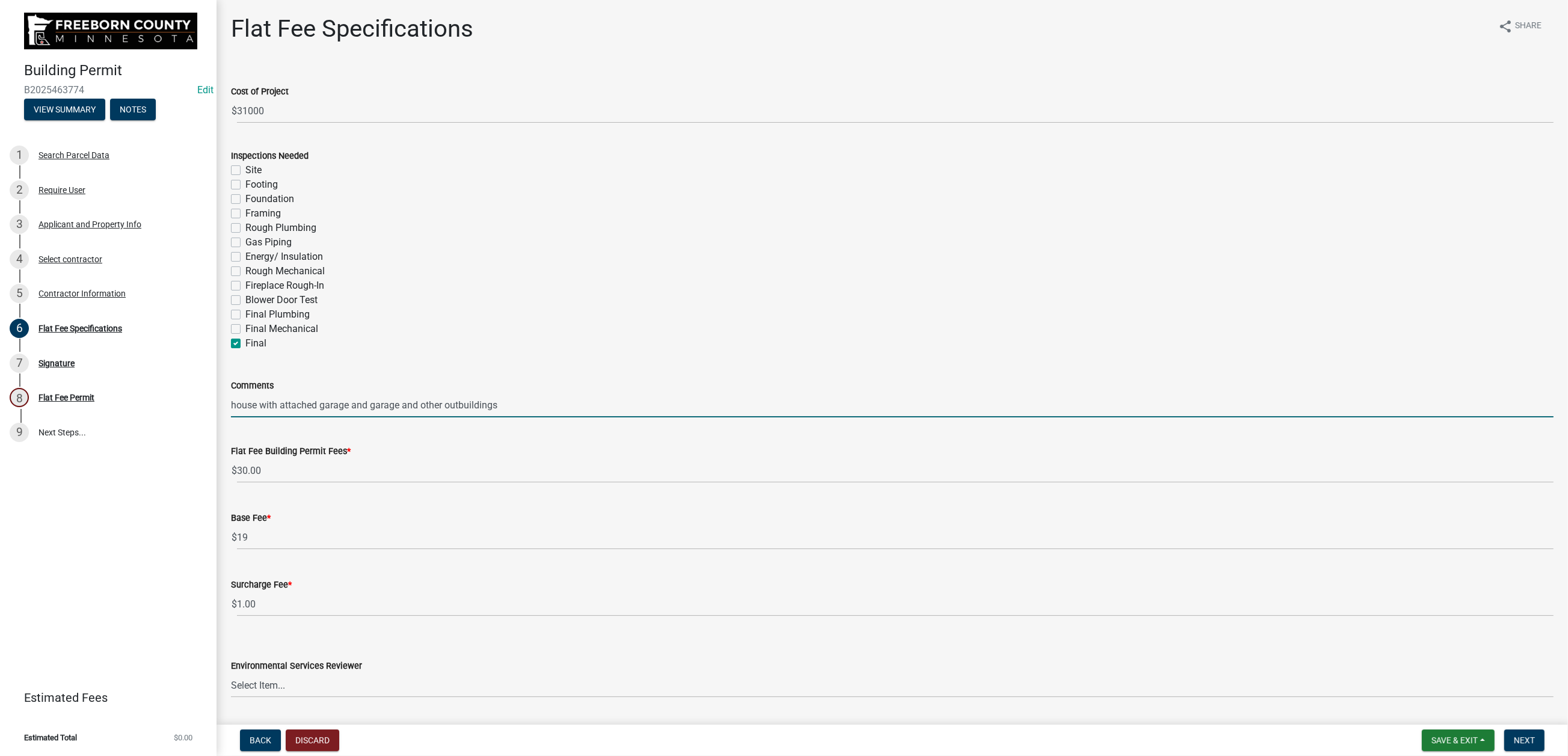
checkbox input "false"
checkbox input "true"
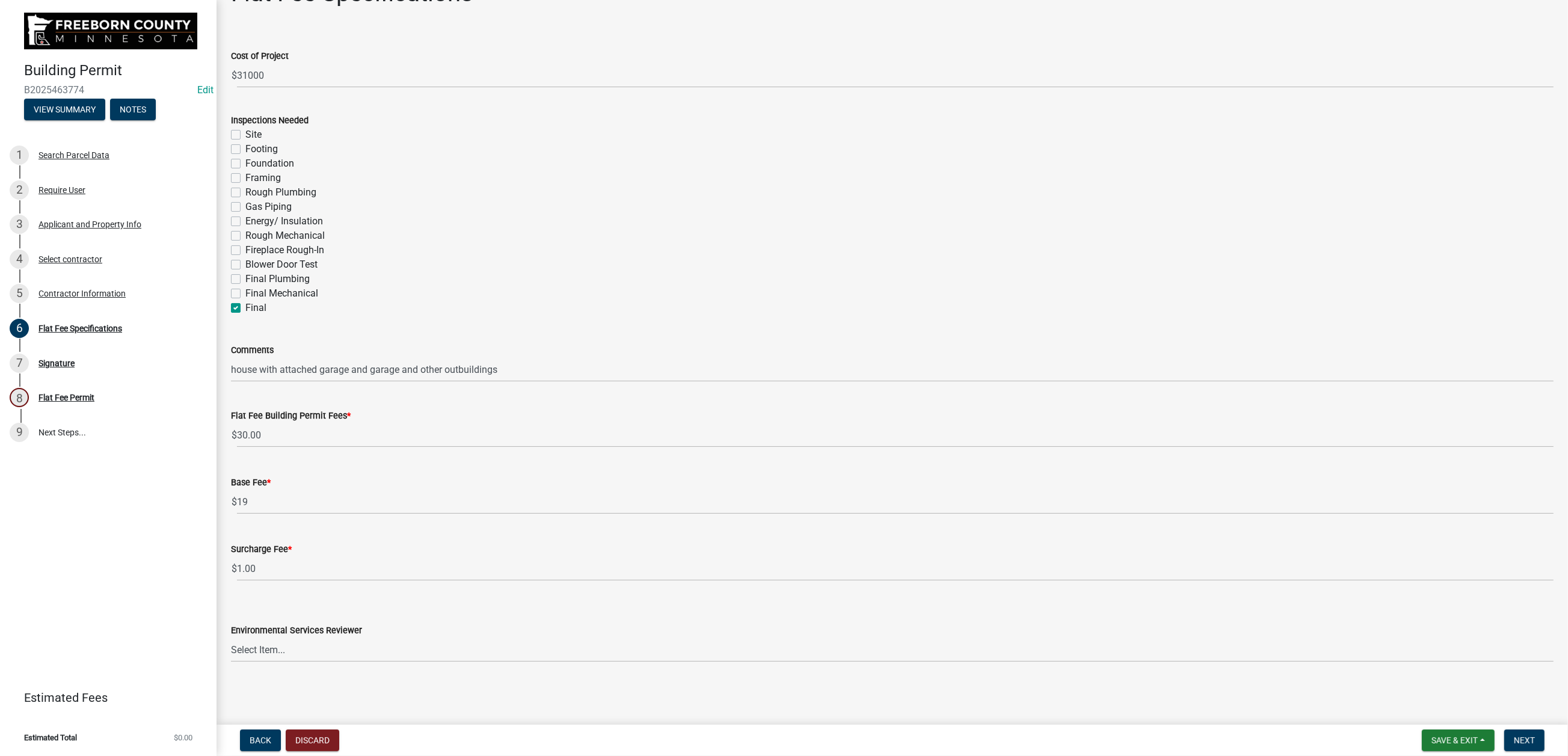
scroll to position [391, 0]
click at [947, 642] on select "Select Item... [PERSON_NAME] [PERSON_NAME] [PERSON_NAME] [PERSON_NAME] [PERSON_…" at bounding box center [892, 650] width 1323 height 25
click at [238, 638] on select "Select Item... [PERSON_NAME] [PERSON_NAME] [PERSON_NAME] [PERSON_NAME] [PERSON_…" at bounding box center [892, 650] width 1323 height 25
select select "cf5e982a-8fde-449d-bcd8-be8cdfb99374"
click at [1515, 736] on span "Next" at bounding box center [1525, 740] width 21 height 9
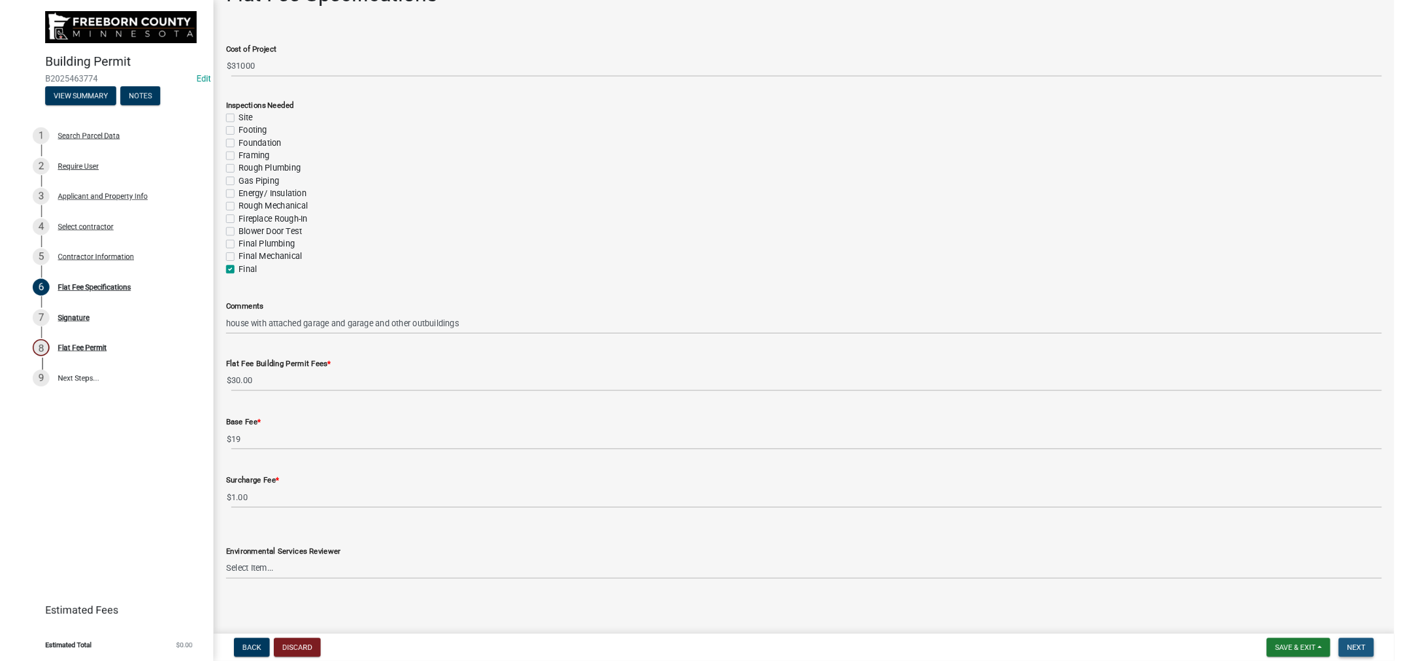
scroll to position [0, 0]
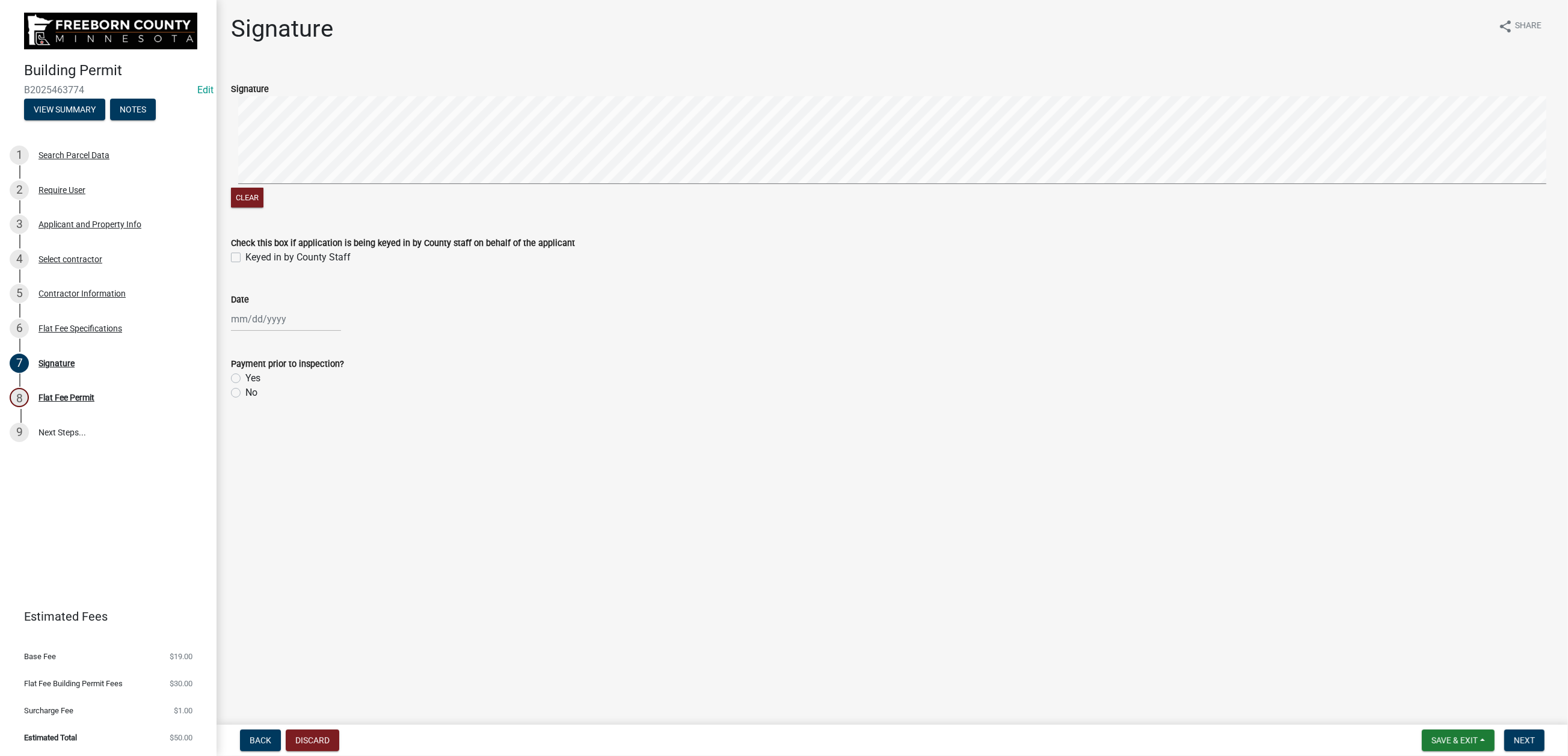
click at [248, 265] on label "Keyed in by County Staff" at bounding box center [298, 258] width 105 height 15
click at [248, 258] on input "Keyed in by County Staff" at bounding box center [250, 254] width 7 height 7
checkbox input "true"
select select "8"
select select "2025"
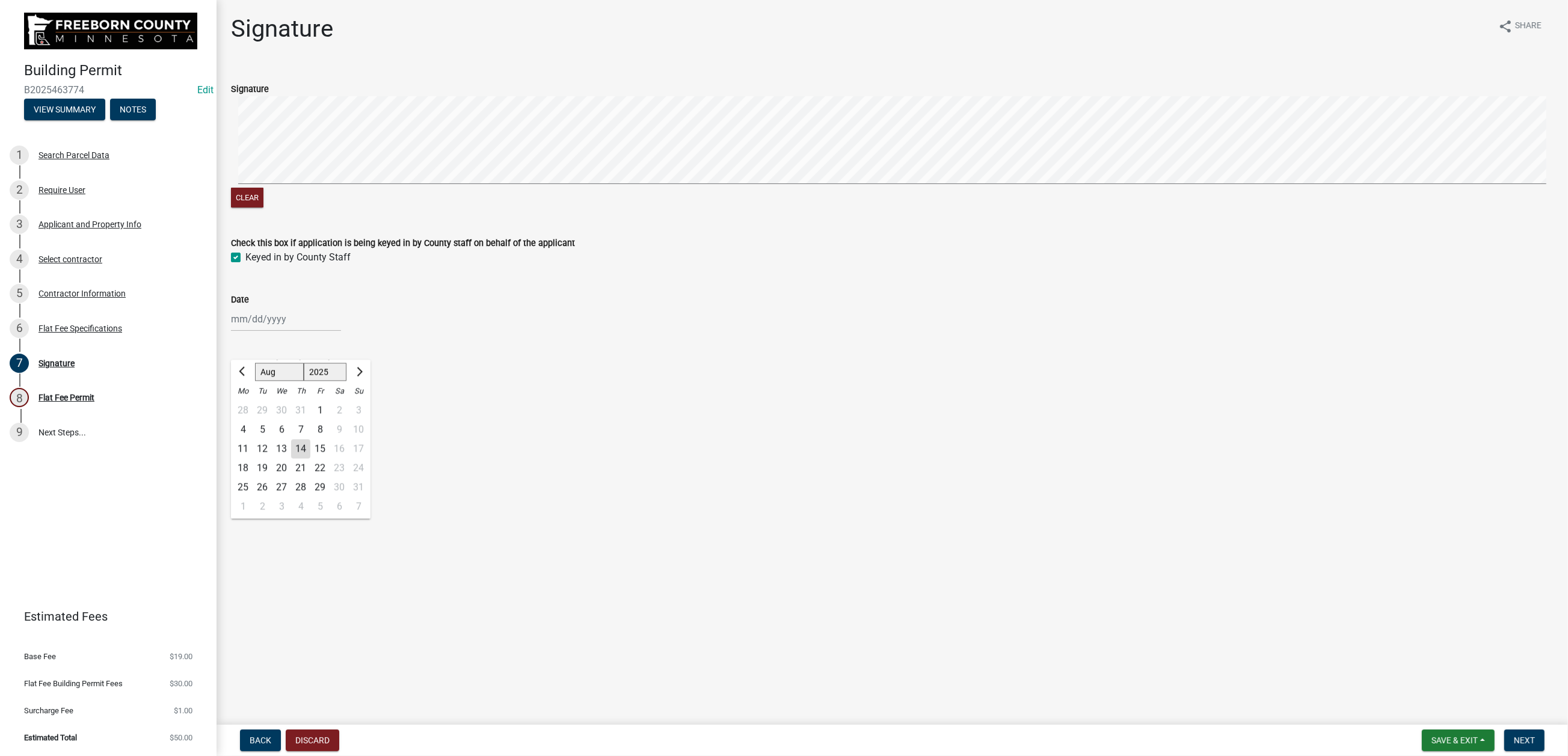
click at [277, 331] on div "[PERSON_NAME] Feb Mar Apr [PERSON_NAME][DATE] Oct Nov [DATE] 1526 1527 1528 152…" at bounding box center [286, 319] width 110 height 25
click at [310, 459] on div "14" at bounding box center [300, 448] width 19 height 19
type input "[DATE]"
click at [246, 386] on label "Yes" at bounding box center [253, 378] width 15 height 15
click at [246, 379] on input "Yes" at bounding box center [250, 375] width 7 height 7
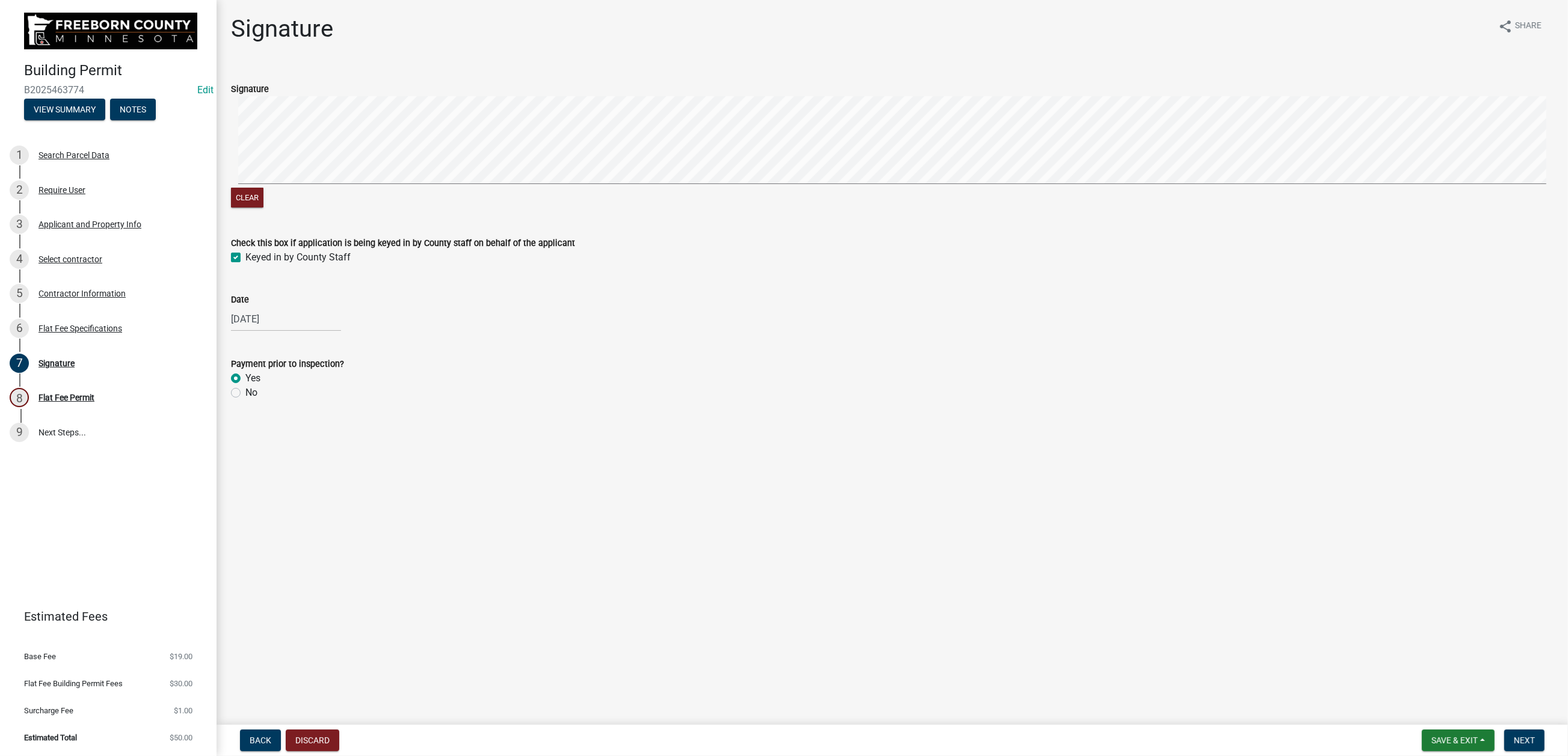
radio input "true"
click at [1518, 736] on span "Next" at bounding box center [1525, 740] width 21 height 9
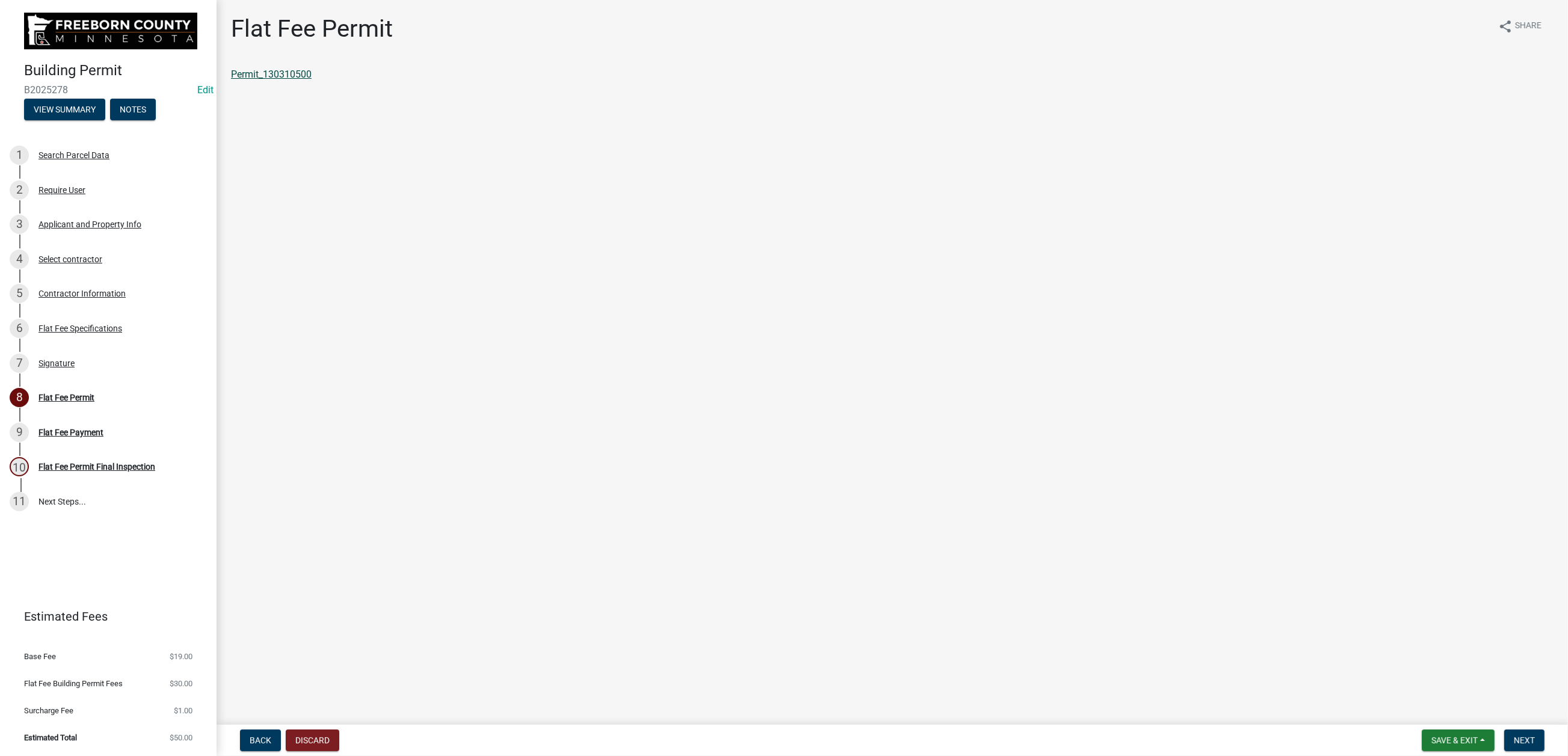
click at [309, 80] on link "Permit_130310500" at bounding box center [272, 74] width 81 height 11
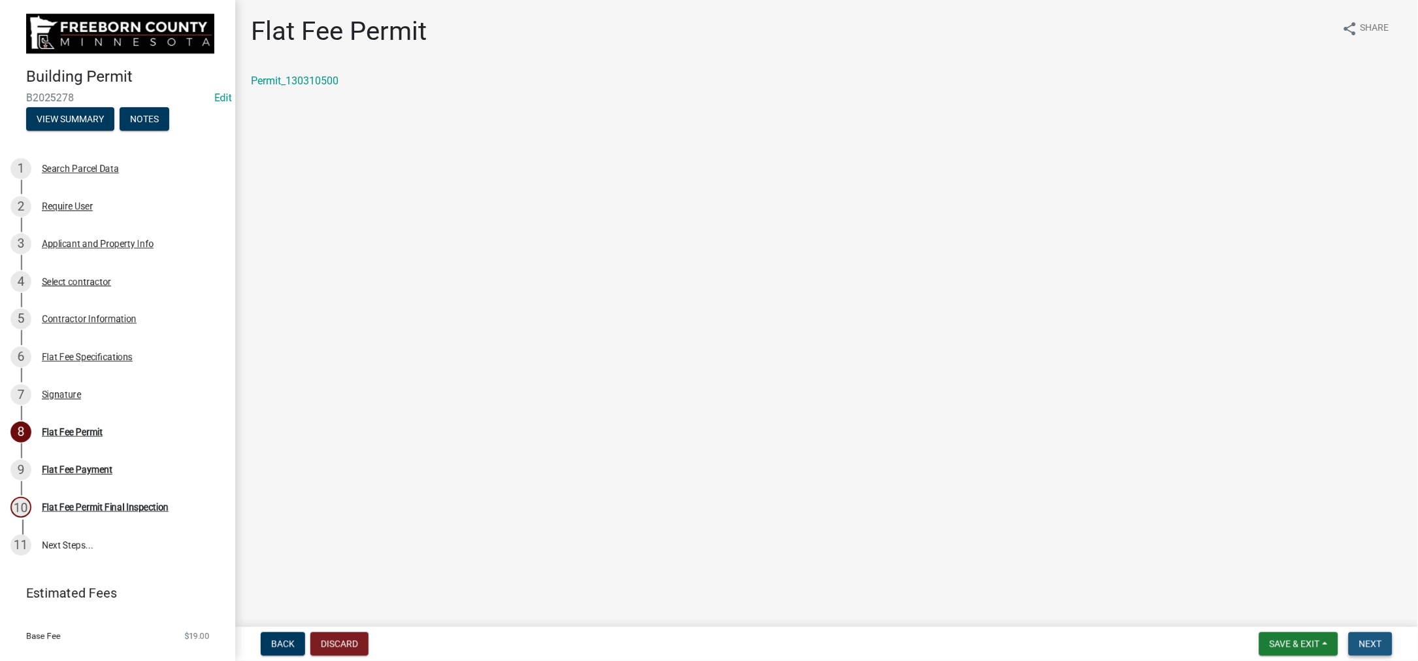
click at [1349, 634] on button "Next" at bounding box center [1371, 644] width 44 height 24
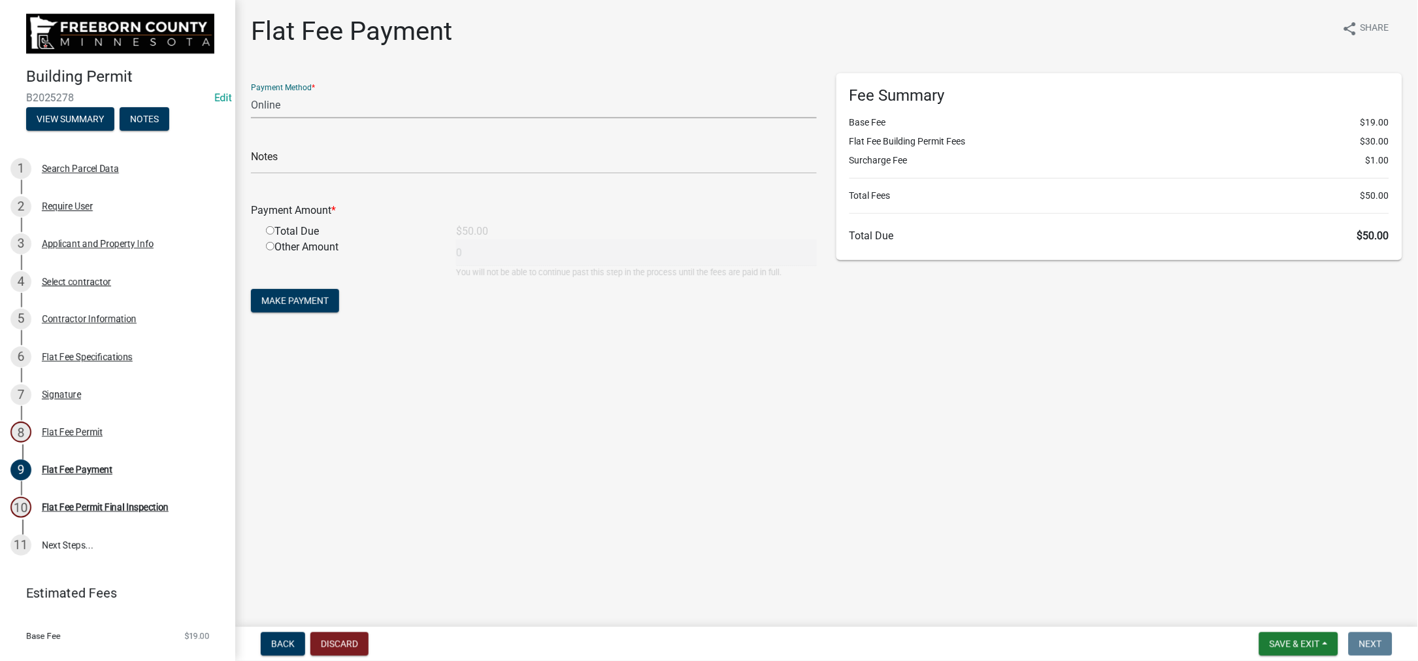
click at [346, 118] on select "Credit Card POS Check Cash Online" at bounding box center [534, 104] width 566 height 27
select select "0: 2"
click at [258, 118] on select "Credit Card POS Check Cash Online" at bounding box center [534, 104] width 566 height 27
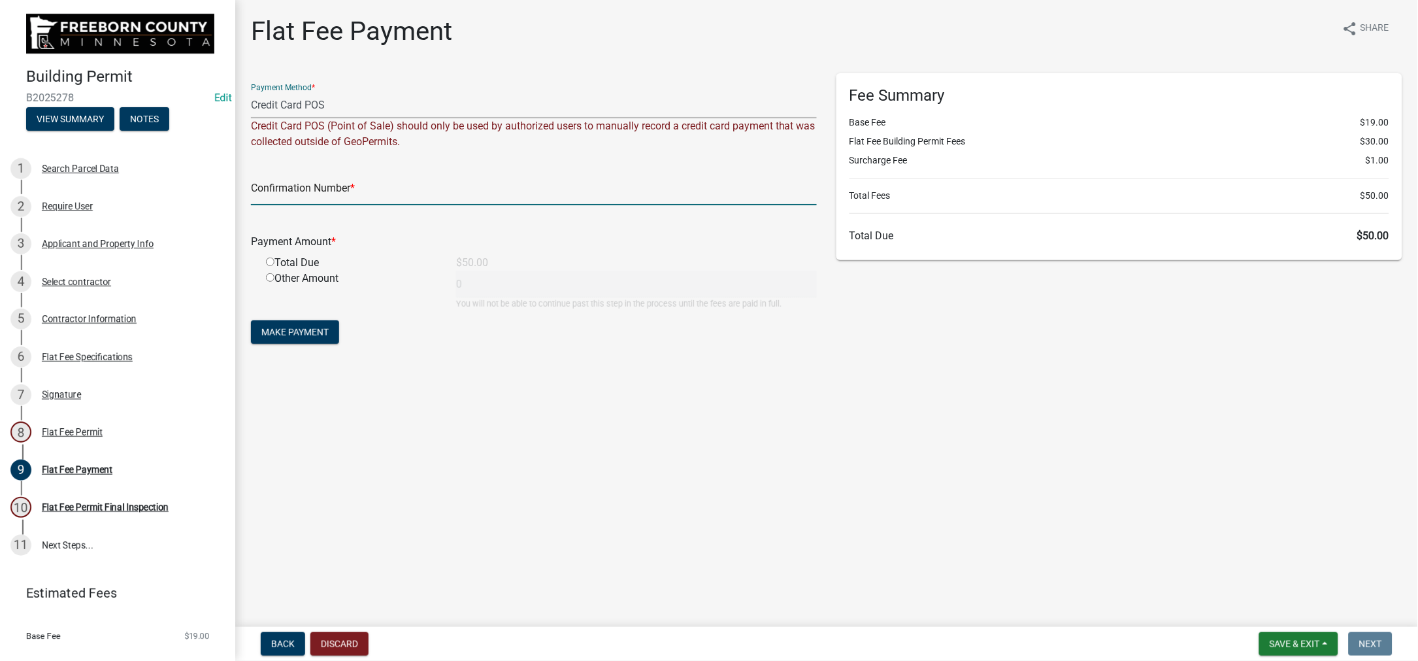
click at [303, 205] on input "text" at bounding box center [534, 191] width 566 height 27
type input "100334051555"
click at [274, 266] on input "radio" at bounding box center [270, 261] width 8 height 8
radio input "true"
type input "50"
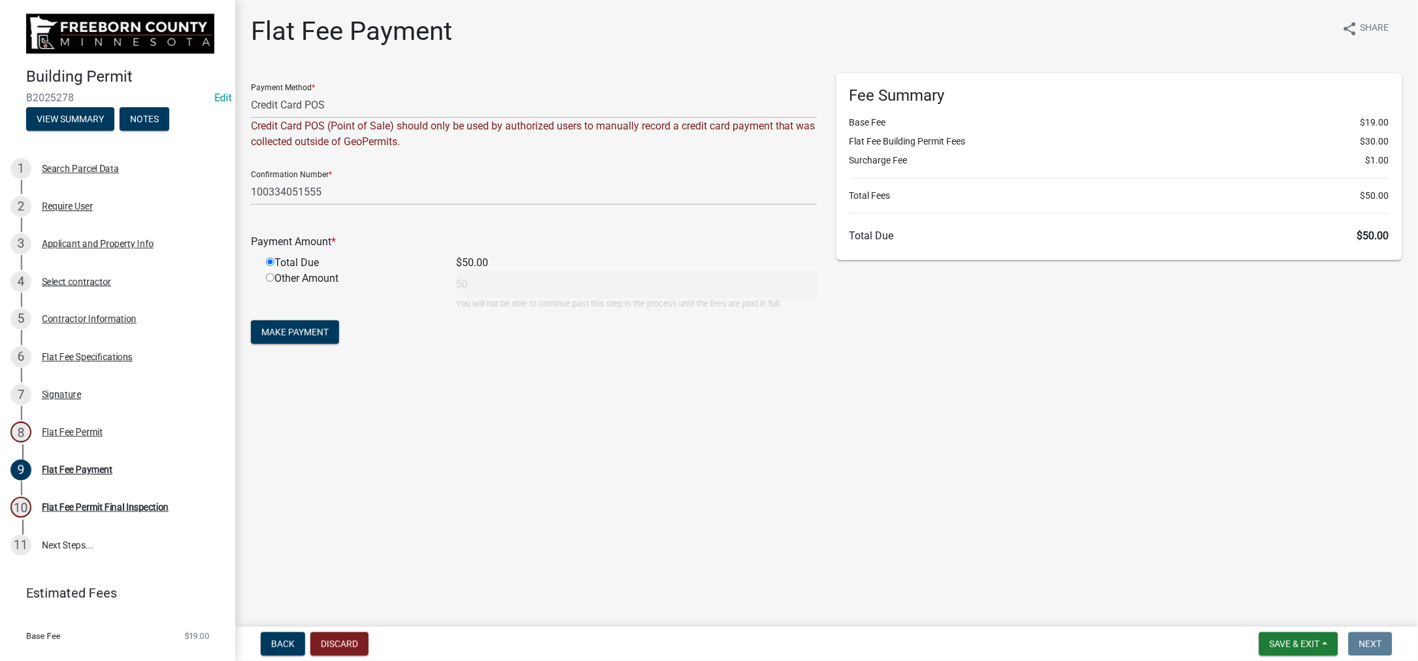
scroll to position [13, 0]
click at [313, 337] on span "Make Payment" at bounding box center [294, 332] width 67 height 10
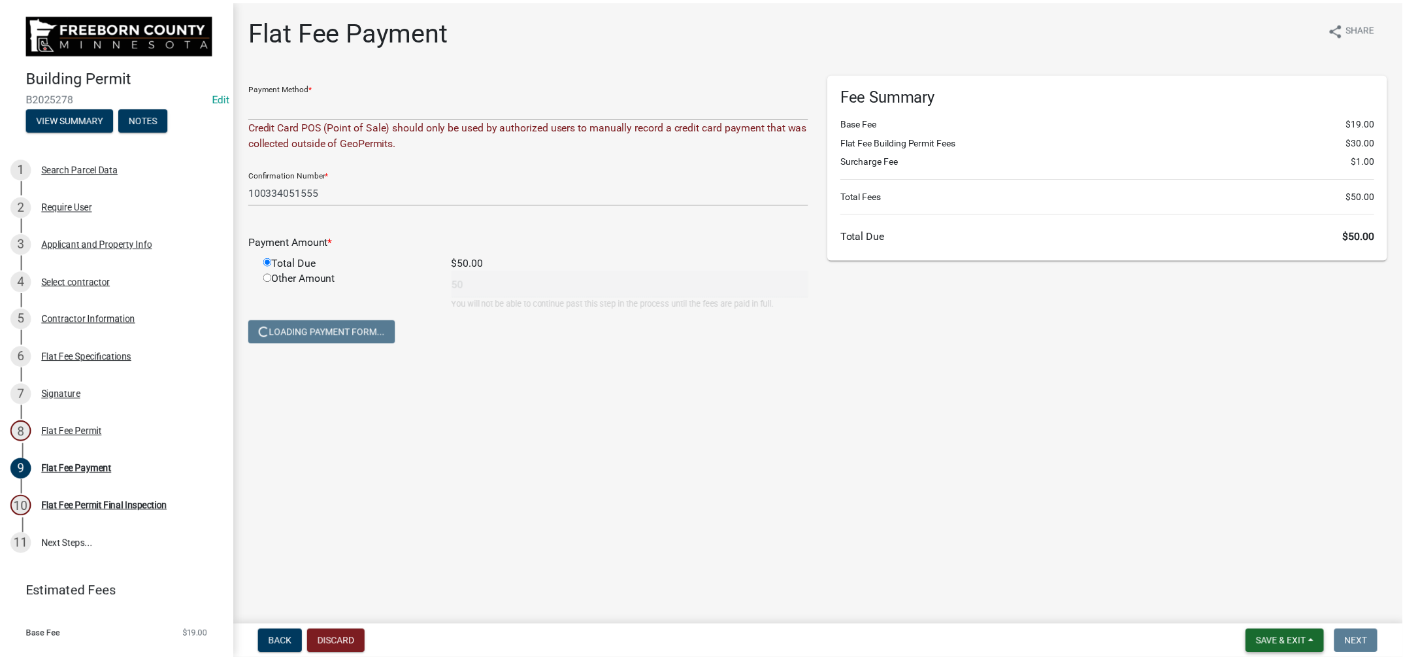
scroll to position [0, 0]
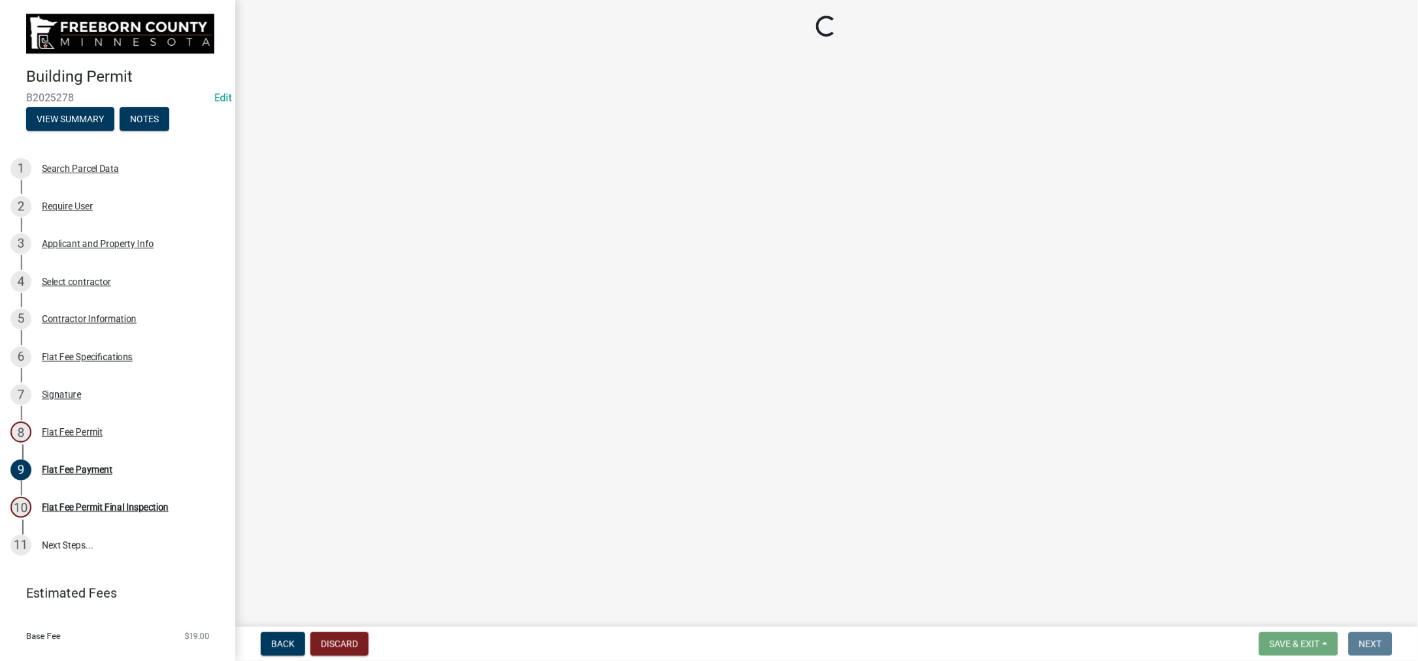
select select "3613e5d6-c0da-40a7-83d4-d5638b2e6124"
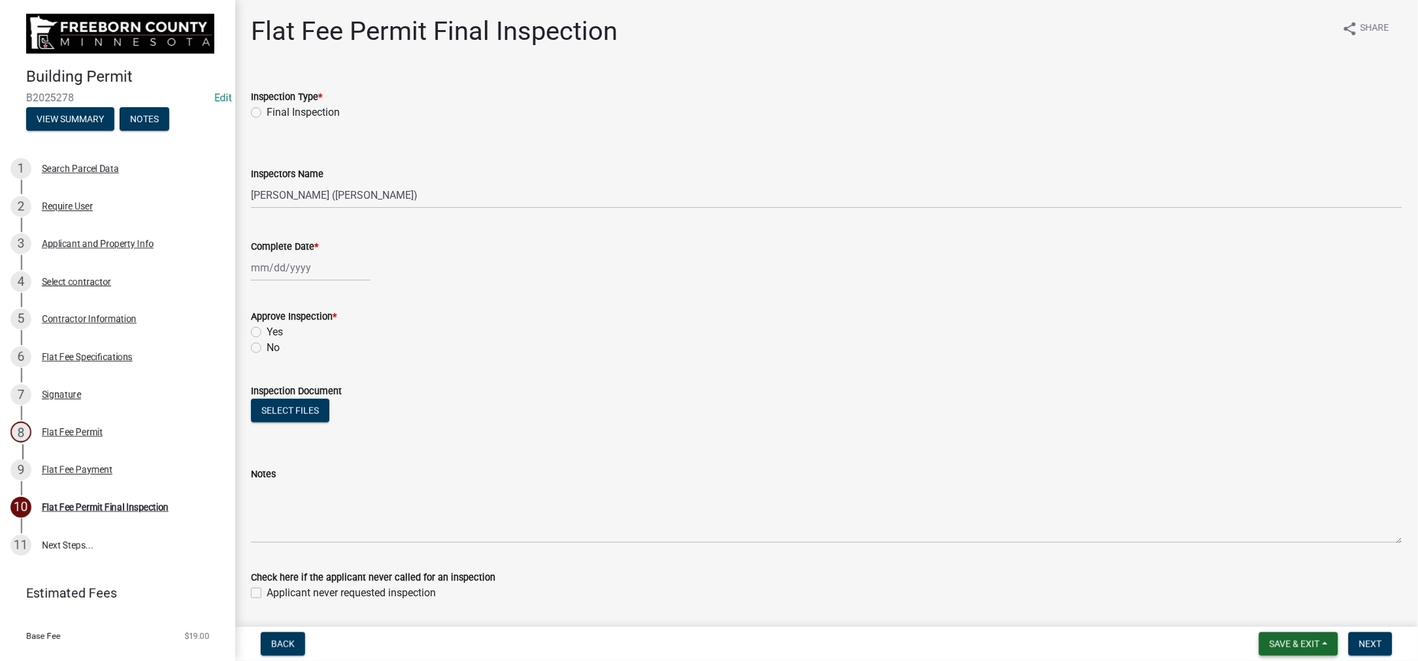
click at [1271, 638] on span "Save & Exit" at bounding box center [1295, 643] width 50 height 10
click at [1244, 595] on button "Save & Exit" at bounding box center [1286, 597] width 105 height 31
